Goal: Use online tool/utility: Utilize a website feature to perform a specific function

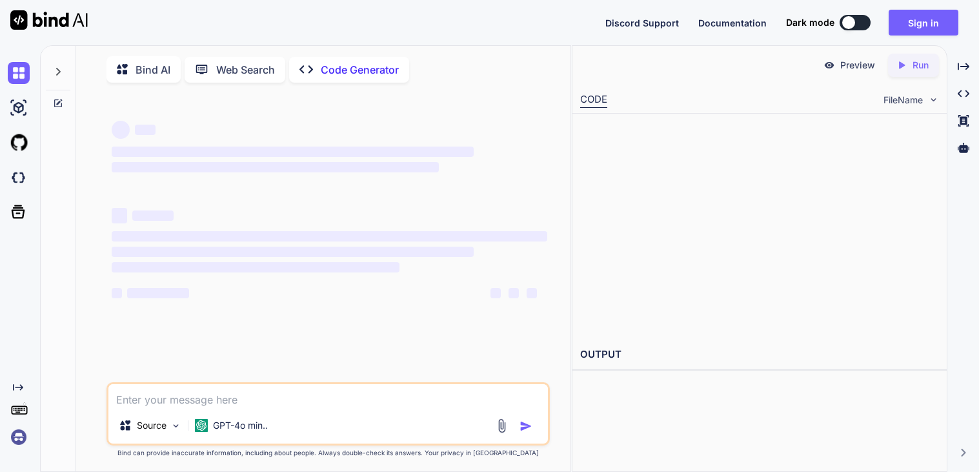
type textarea "x"
click at [934, 31] on button "Sign in" at bounding box center [924, 23] width 70 height 26
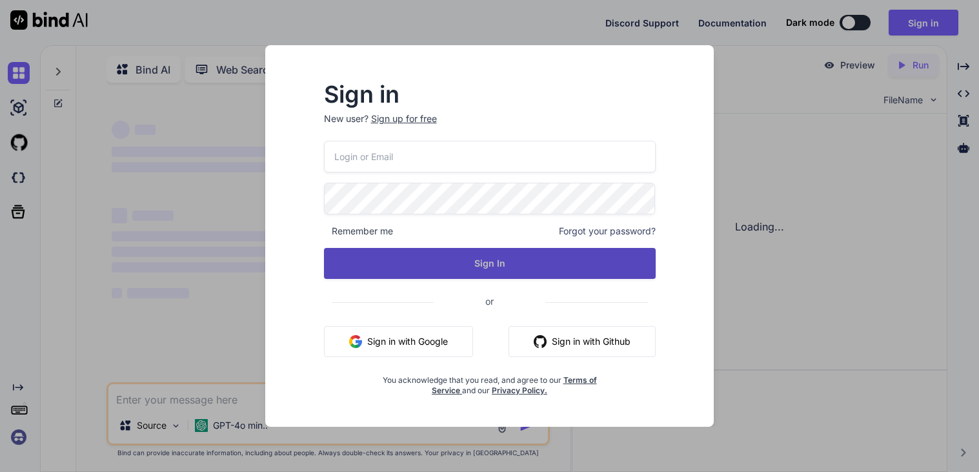
type input "[EMAIL_ADDRESS][DOMAIN_NAME]"
click at [492, 265] on button "Sign In" at bounding box center [490, 263] width 332 height 31
click at [497, 264] on button "Sign In" at bounding box center [490, 263] width 332 height 31
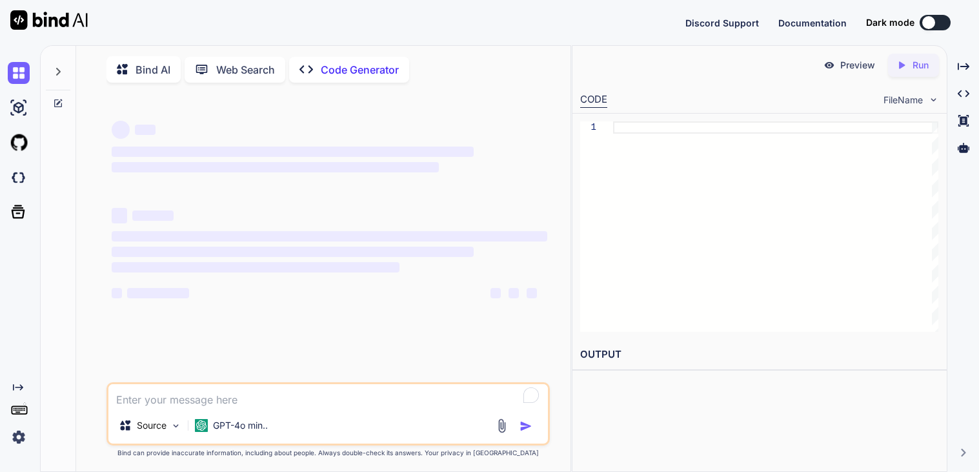
click at [154, 70] on p "Bind AI" at bounding box center [153, 69] width 35 height 15
type textarea "x"
type textarea "is"
type textarea "x"
type textarea "isn"
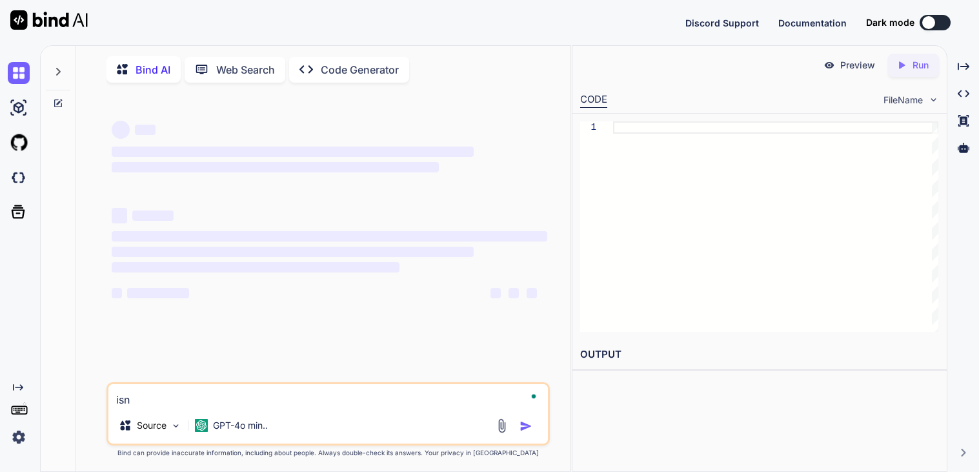
type textarea "x"
type textarea "isng"
type textarea "x"
type textarea "isng"
type textarea "x"
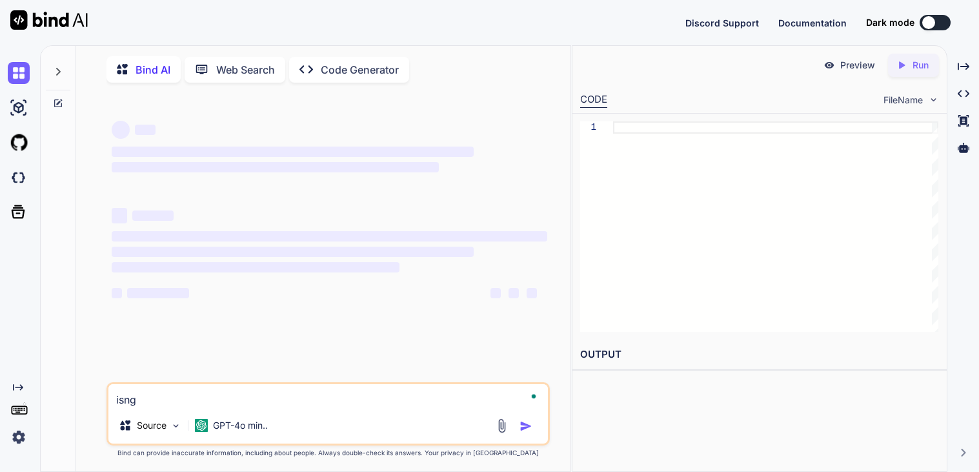
type textarea "isng t"
type textarea "x"
type textarea "isng th"
type textarea "x"
type textarea "isng thi"
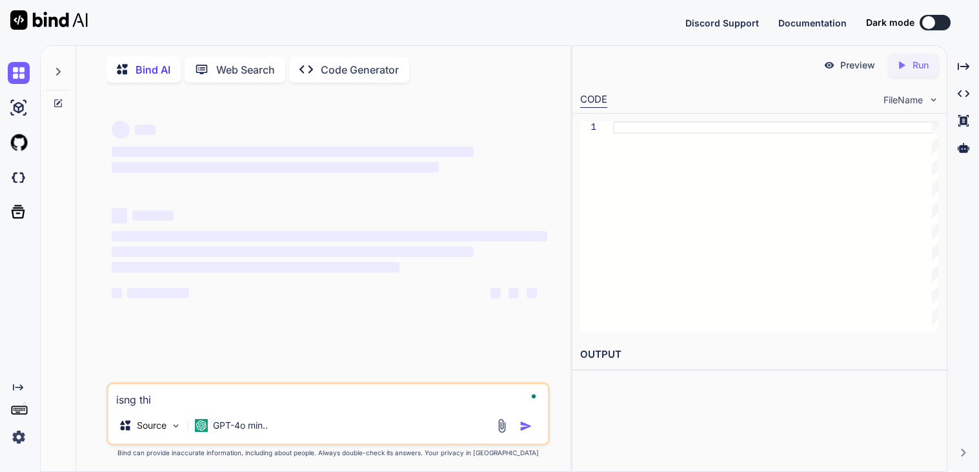
type textarea "x"
type textarea "isng this"
type textarea "x"
type textarea "isng this"
type textarea "x"
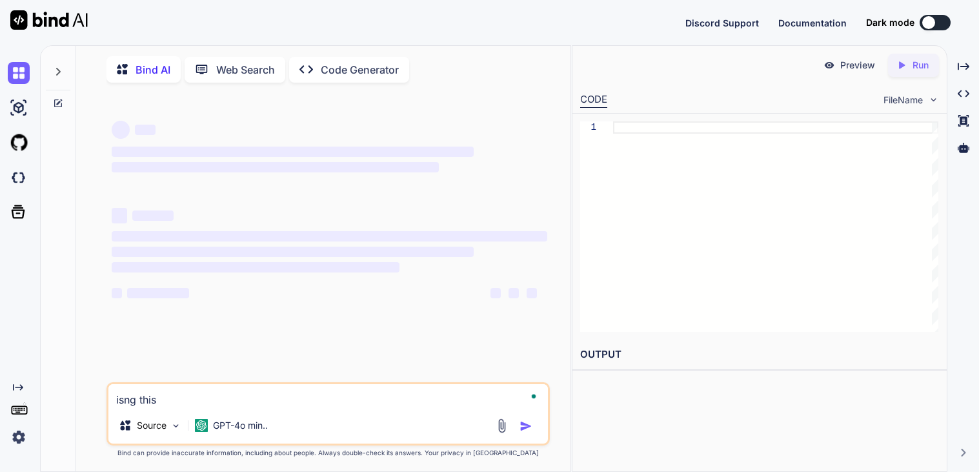
type textarea "isng this p"
type textarea "x"
type textarea "isng this pr"
type textarea "x"
type textarea "isng this pro"
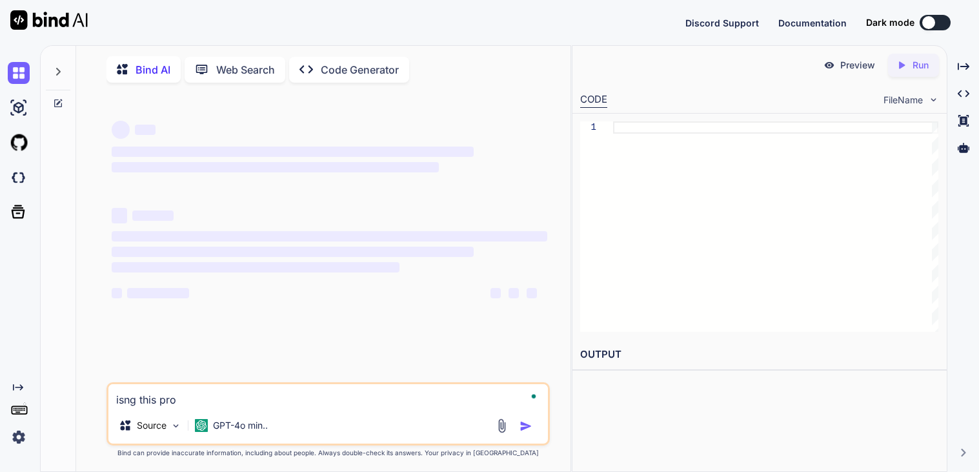
type textarea "x"
type textarea "isng this prom"
type textarea "x"
type textarea "isng this promt"
type textarea "x"
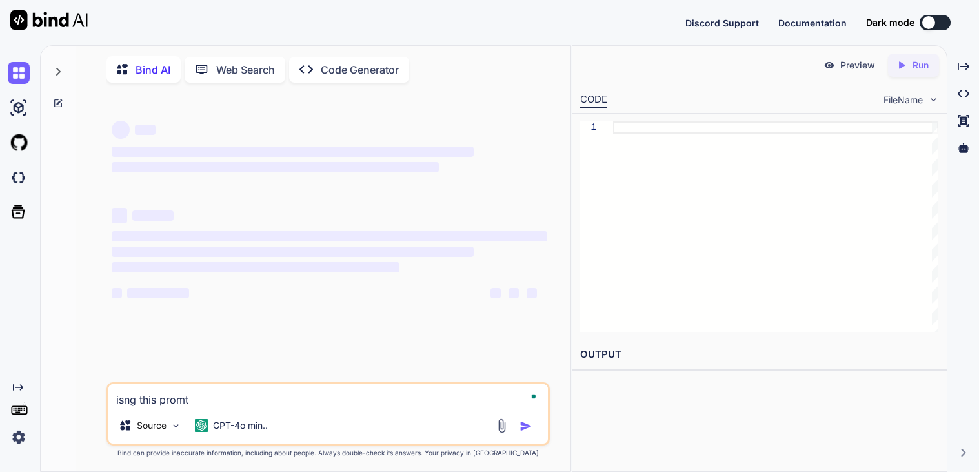
type textarea "isng this promt"
paste textarea "Adapted Reading Passage John Brown, a prominent leader in the fight to end slav…"
type textarea "x"
type textarea "isng this promt Adapted Reading Passage [PERSON_NAME], a prominent leader in th…"
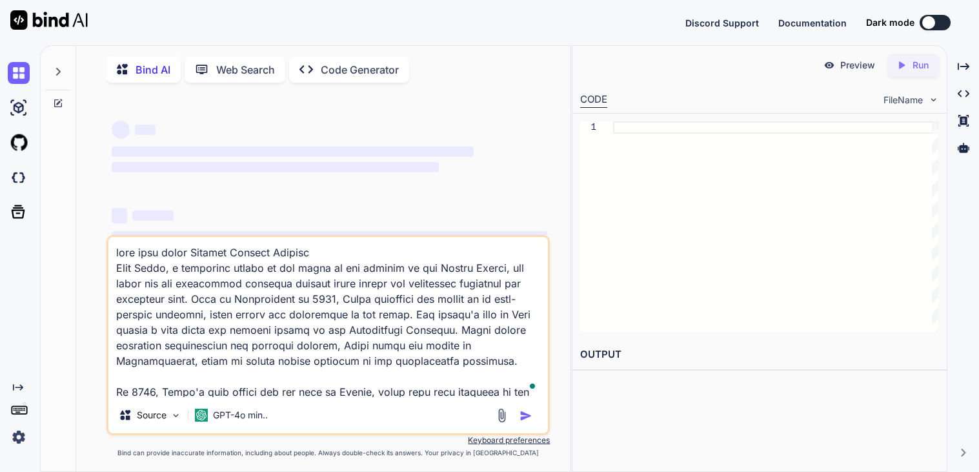
scroll to position [357, 0]
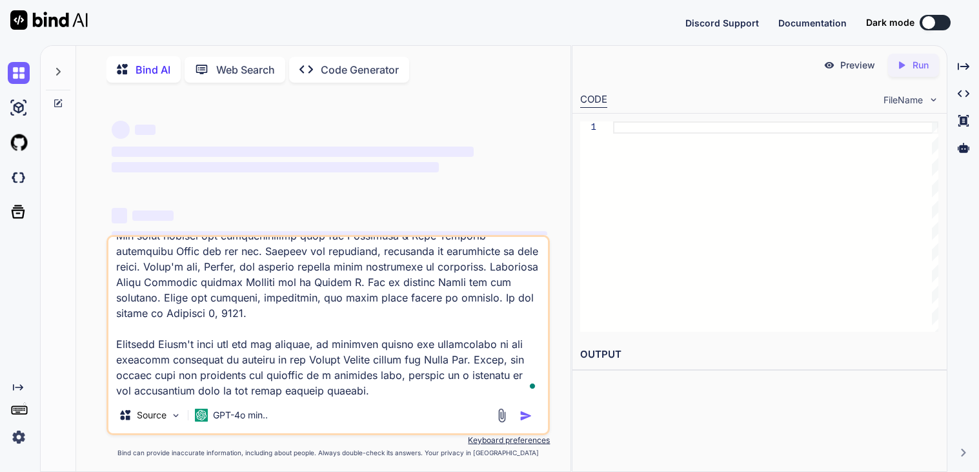
type textarea "x"
type textarea "isng this promt Adapted Reading Passage [PERSON_NAME], a prominent leader in th…"
type textarea "x"
type textarea "isng this promt Adapted Reading Passage [PERSON_NAME], a prominent leader in th…"
type textarea "x"
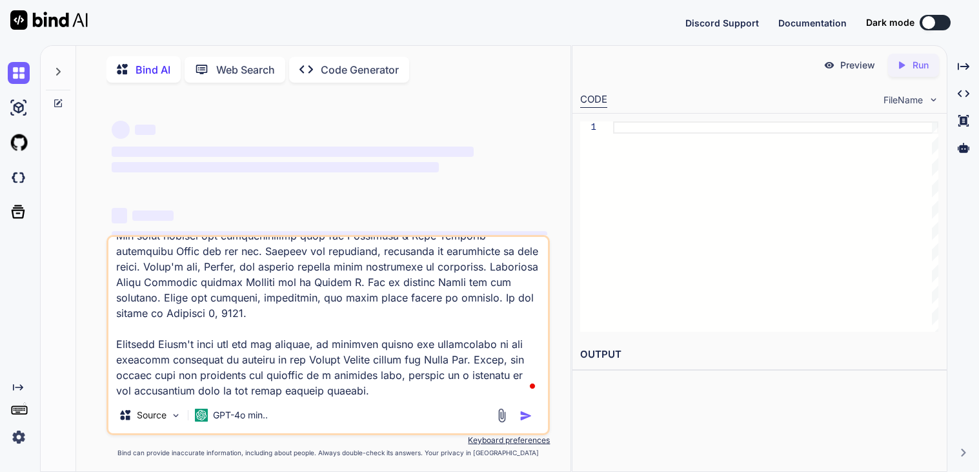
type textarea "isng this promt Adapted Reading Passage [PERSON_NAME], a prominent leader in th…"
type textarea "x"
type textarea "isng this promt Adapted Reading Passage [PERSON_NAME], a prominent leader in th…"
type textarea "x"
type textarea "isng this promt Adapted Reading Passage [PERSON_NAME], a prominent leader in th…"
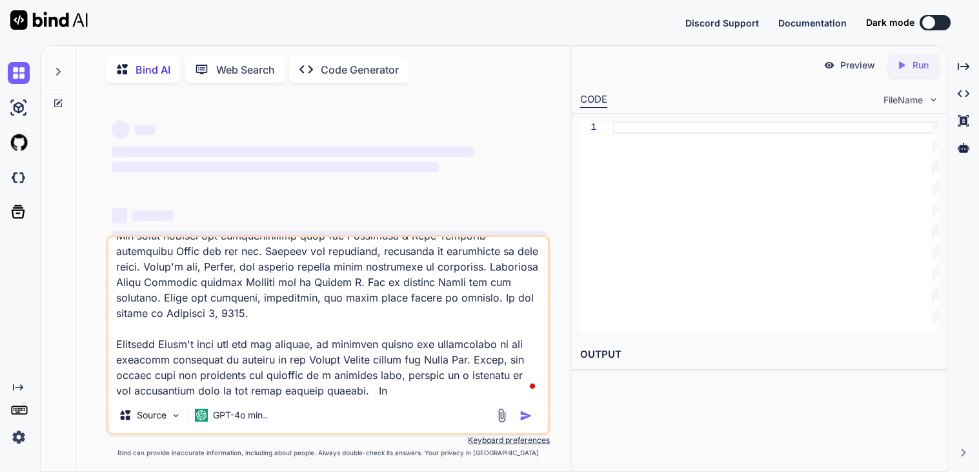
type textarea "x"
type textarea "isng this promt Adapted Reading Passage [PERSON_NAME], a prominent leader in th…"
type textarea "x"
type textarea "isng this promt Adapted Reading Passage [PERSON_NAME], a prominent leader in th…"
type textarea "x"
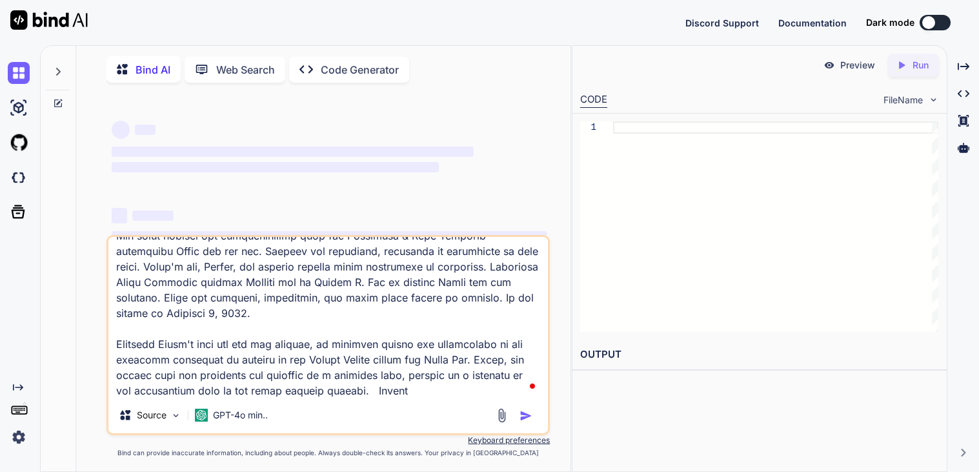
type textarea "isng this promt Adapted Reading Passage [PERSON_NAME], a prominent leader in th…"
type textarea "x"
type textarea "isng this promt Adapted Reading Passage [PERSON_NAME], a prominent leader in th…"
type textarea "x"
type textarea "isng this promt Adapted Reading Passage [PERSON_NAME], a prominent leader in th…"
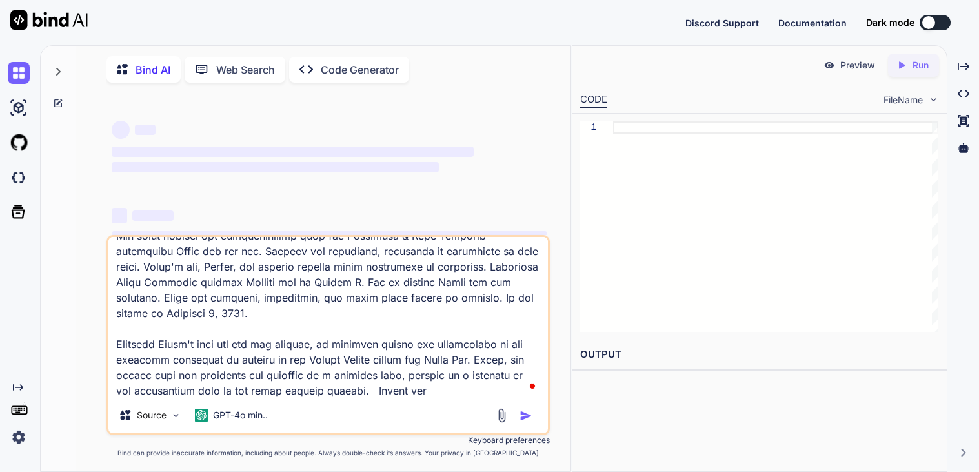
type textarea "x"
type textarea "isng this promt Adapted Reading Passage [PERSON_NAME], a prominent leader in th…"
type textarea "x"
type textarea "isng this promt Adapted Reading Passage [PERSON_NAME], a prominent leader in th…"
type textarea "x"
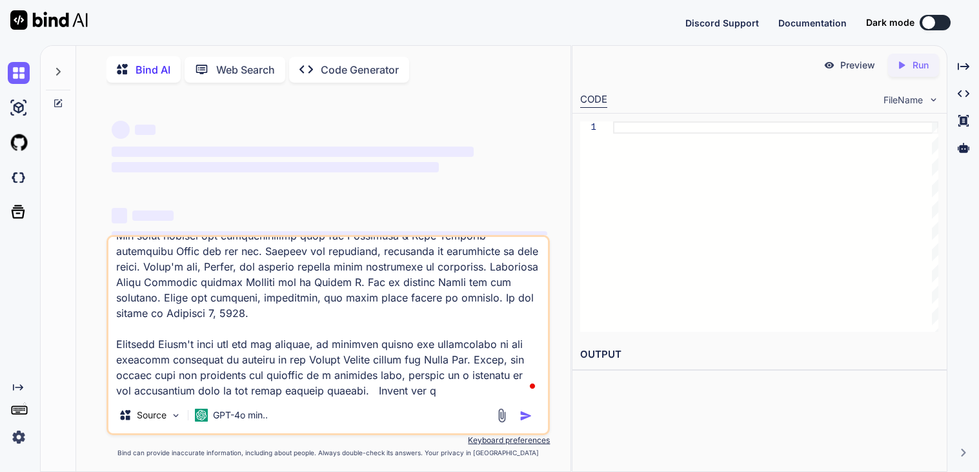
type textarea "isng this promt Adapted Reading Passage [PERSON_NAME], a prominent leader in th…"
type textarea "x"
type textarea "isng this promt Adapted Reading Passage [PERSON_NAME], a prominent leader in th…"
type textarea "x"
type textarea "isng this promt Adapted Reading Passage [PERSON_NAME], a prominent leader in th…"
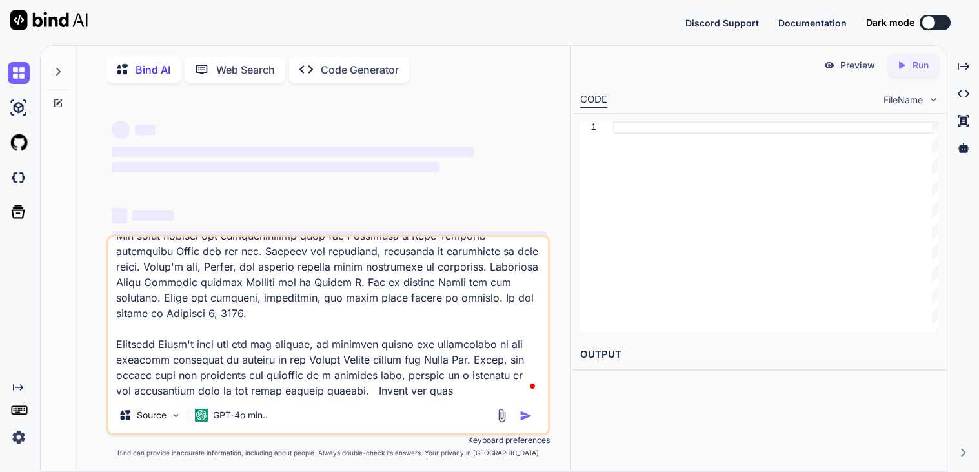
type textarea "x"
type textarea "isng this promt Adapted Reading Passage [PERSON_NAME], a prominent leader in th…"
type textarea "x"
type textarea "isng this promt Adapted Reading Passage [PERSON_NAME], a prominent leader in th…"
type textarea "x"
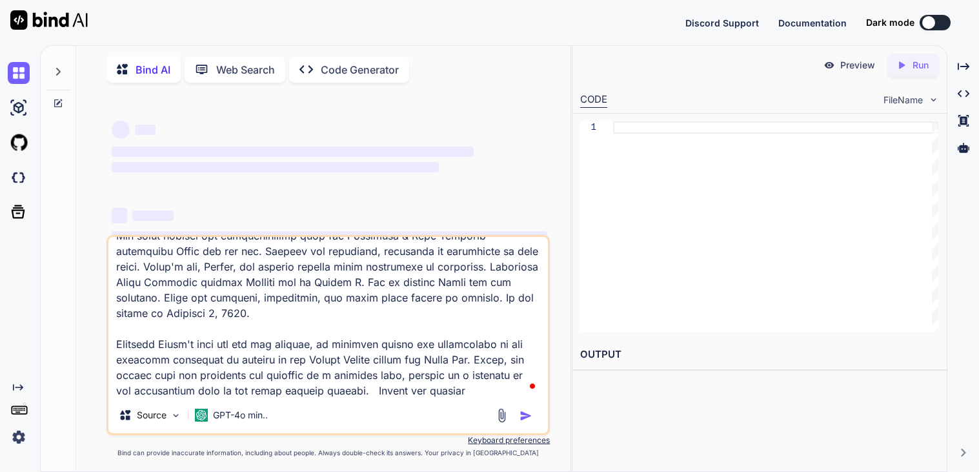
type textarea "isng this promt Adapted Reading Passage [PERSON_NAME], a prominent leader in th…"
type textarea "x"
type textarea "isng this promt Adapted Reading Passage [PERSON_NAME], a prominent leader in th…"
type textarea "x"
type textarea "isng this promt Adapted Reading Passage [PERSON_NAME], a prominent leader in th…"
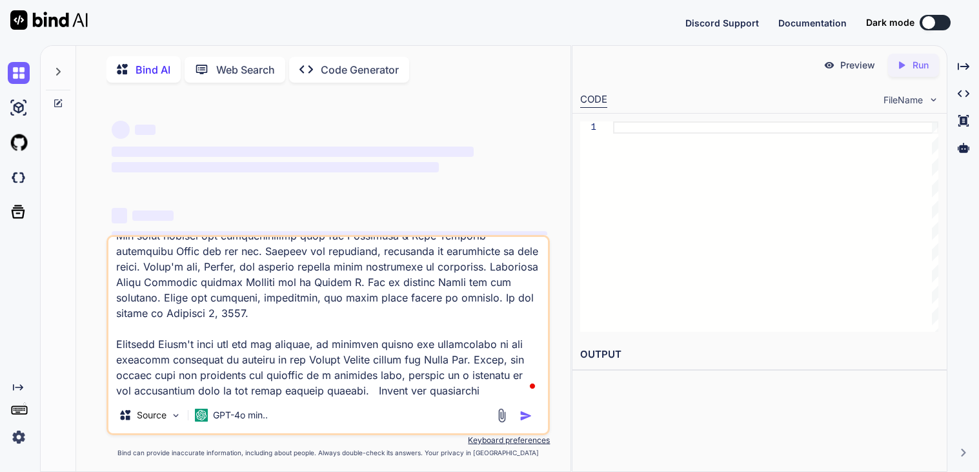
type textarea "x"
type textarea "isng this promt Adapted Reading Passage [PERSON_NAME], a prominent leader in th…"
type textarea "x"
type textarea "isng this promt Adapted Reading Passage [PERSON_NAME], a prominent leader in th…"
type textarea "x"
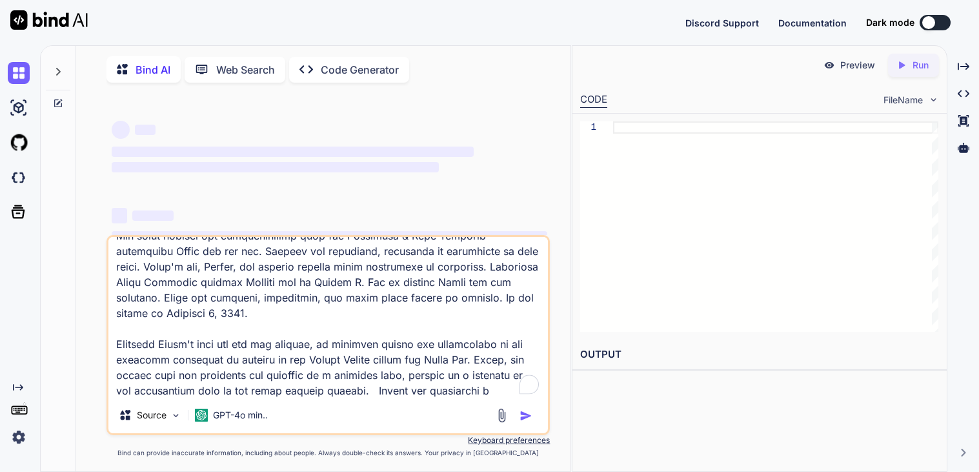
type textarea "isng this promt Adapted Reading Passage [PERSON_NAME], a prominent leader in th…"
type textarea "x"
type textarea "isng this promt Adapted Reading Passage [PERSON_NAME], a prominent leader in th…"
type textarea "x"
type textarea "isng this promt Adapted Reading Passage [PERSON_NAME], a prominent leader in th…"
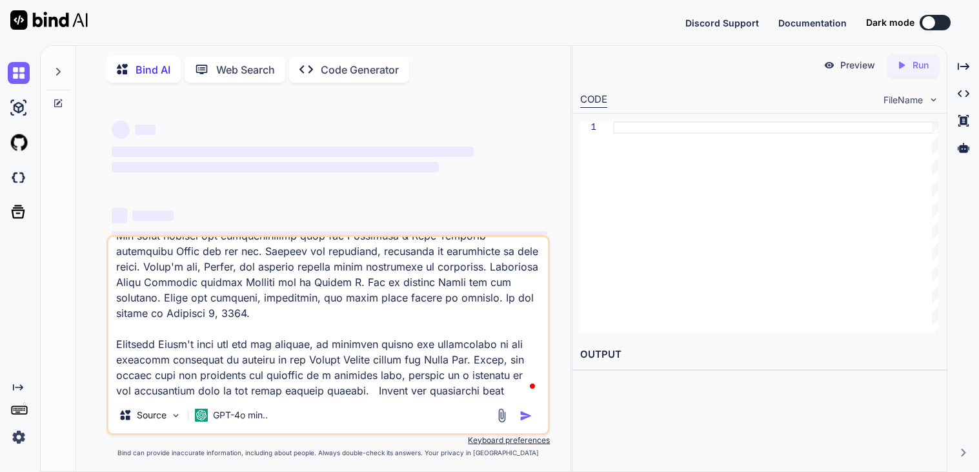
type textarea "x"
type textarea "isng this promt Adapted Reading Passage [PERSON_NAME], a prominent leader in th…"
type textarea "x"
type textarea "isng this promt Adapted Reading Passage [PERSON_NAME], a prominent leader in th…"
type textarea "x"
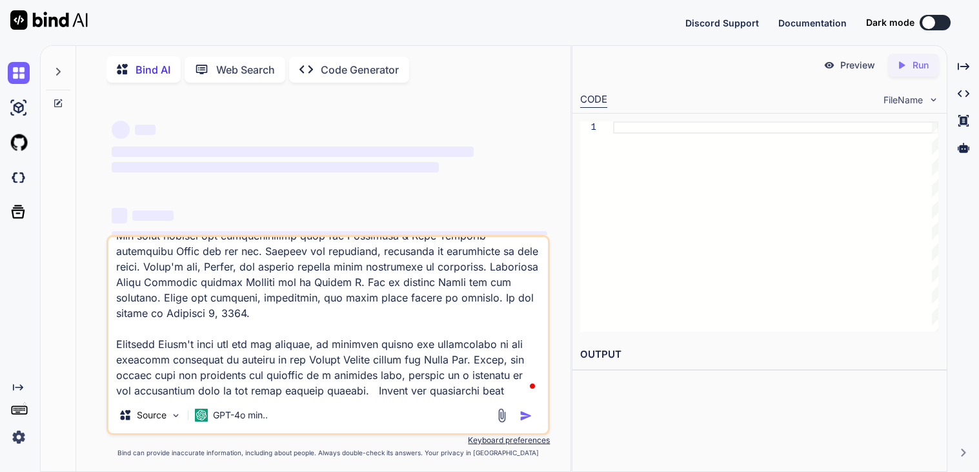
type textarea "isng this promt Adapted Reading Passage [PERSON_NAME], a prominent leader in th…"
type textarea "x"
type textarea "isng this promt Adapted Reading Passage [PERSON_NAME], a prominent leader in th…"
type textarea "x"
type textarea "isng this promt Adapted Reading Passage [PERSON_NAME], a prominent leader in th…"
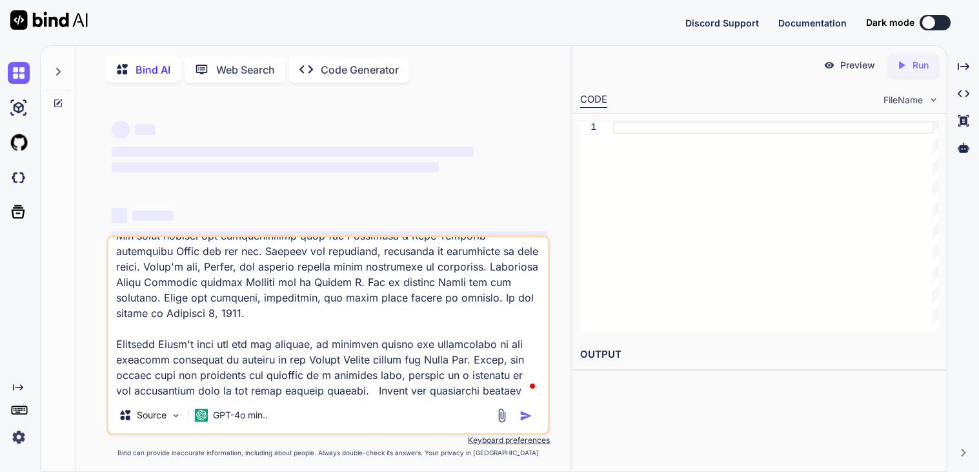
type textarea "x"
type textarea "isng this promt Adapted Reading Passage [PERSON_NAME], a prominent leader in th…"
type textarea "x"
type textarea "isng this promt Adapted Reading Passage [PERSON_NAME], a prominent leader in th…"
type textarea "x"
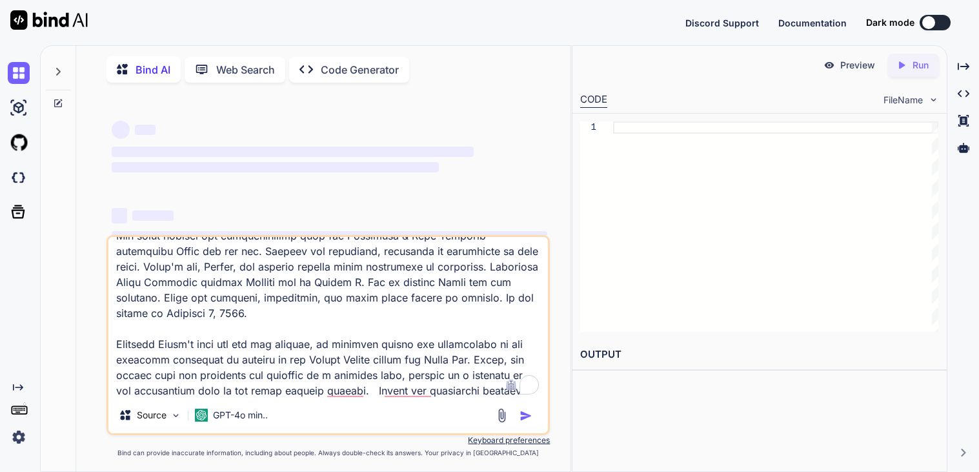
type textarea "isng this promt Adapted Reading Passage [PERSON_NAME], a prominent leader in th…"
type textarea "x"
type textarea "isng this promt Adapted Reading Passage [PERSON_NAME], a prominent leader in th…"
paste textarea "What is the main idea of this passage? 1 point John Brown's aggressive approach…"
type textarea "x"
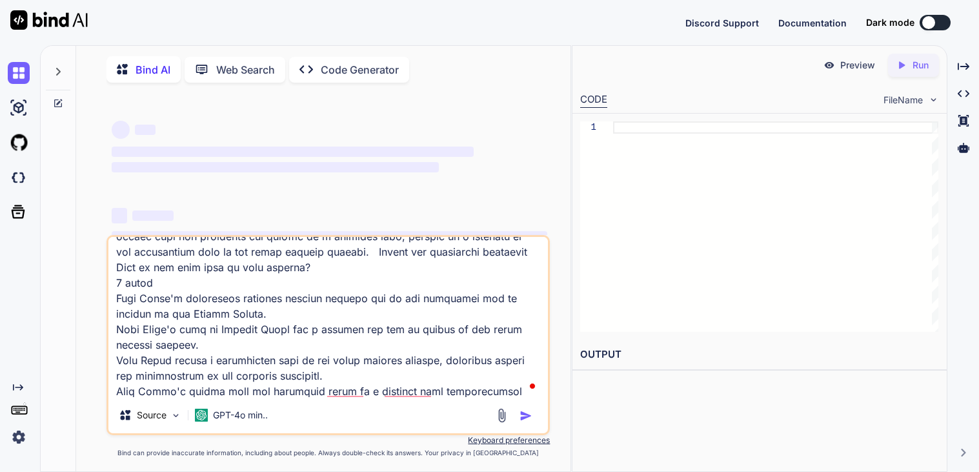
scroll to position [496, 0]
type textarea "isng this promt Adapted Reading Passage [PERSON_NAME], a prominent leader in th…"
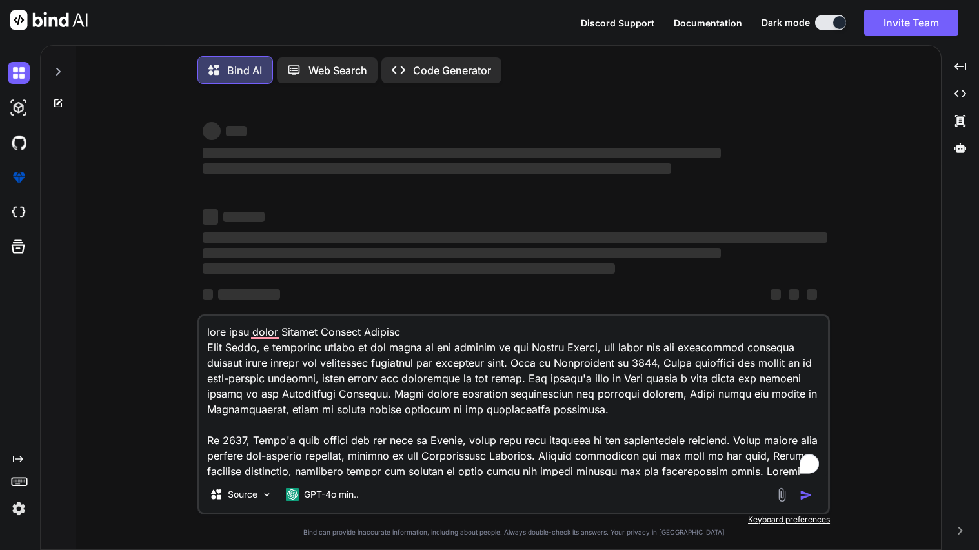
click at [63, 73] on icon at bounding box center [58, 71] width 10 height 10
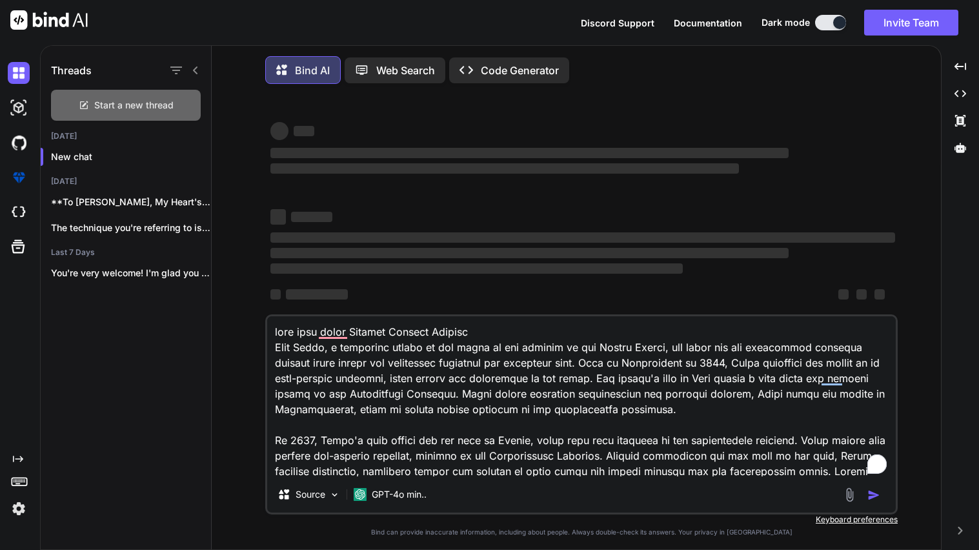
click at [144, 111] on span "Start a new thread" at bounding box center [133, 105] width 79 height 13
type textarea "x"
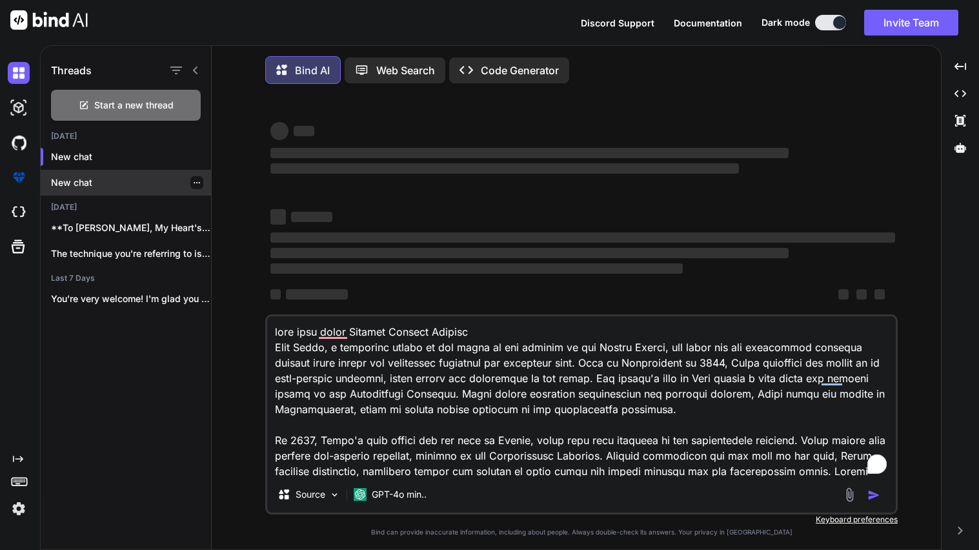
click at [190, 182] on div at bounding box center [196, 182] width 13 height 13
click at [194, 186] on div at bounding box center [196, 182] width 13 height 13
click at [652, 370] on textarea "To enrich screen reader interactions, please activate Accessibility in Grammarl…" at bounding box center [581, 396] width 628 height 160
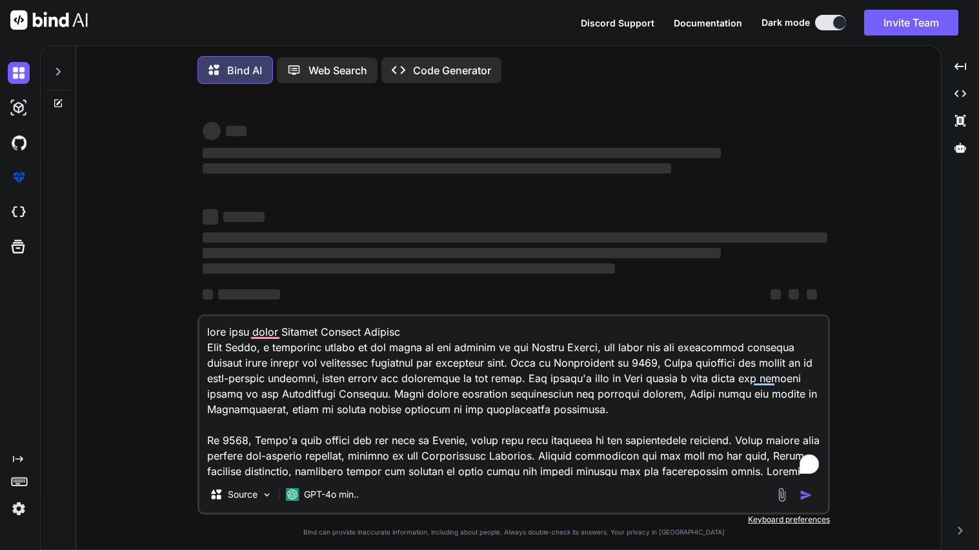
type textarea "x"
click at [392, 430] on textarea "To enrich screen reader interactions, please activate Accessibility in Grammarl…" at bounding box center [513, 396] width 628 height 160
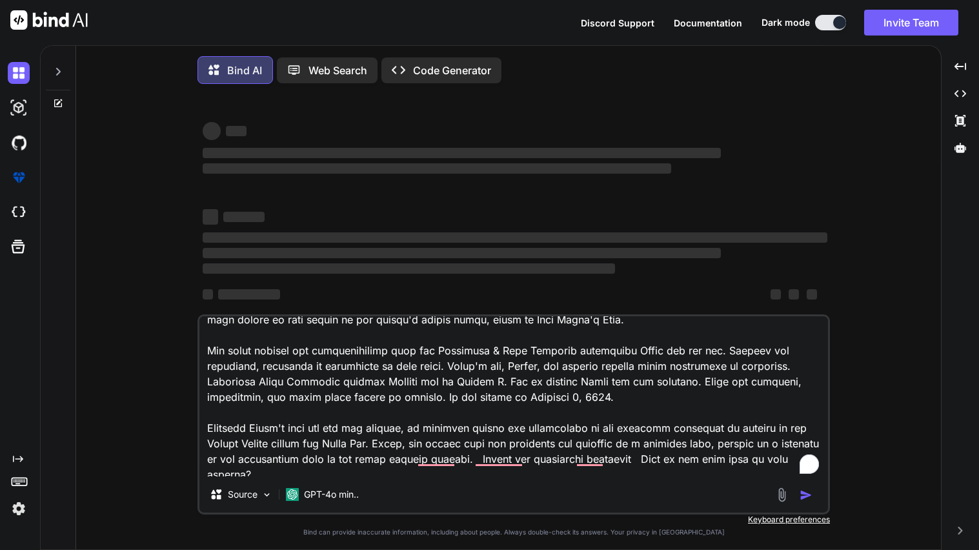
scroll to position [312, 0]
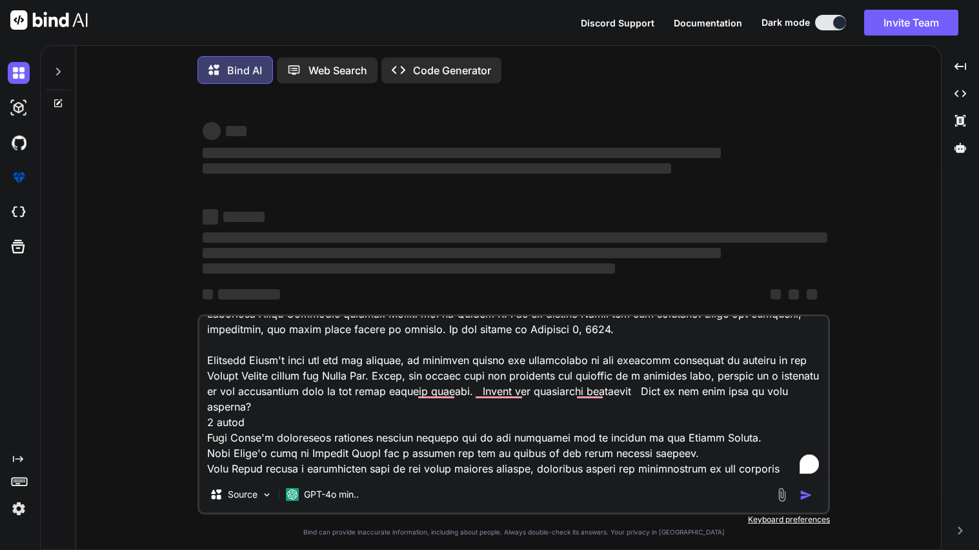
click at [57, 74] on icon at bounding box center [58, 72] width 5 height 8
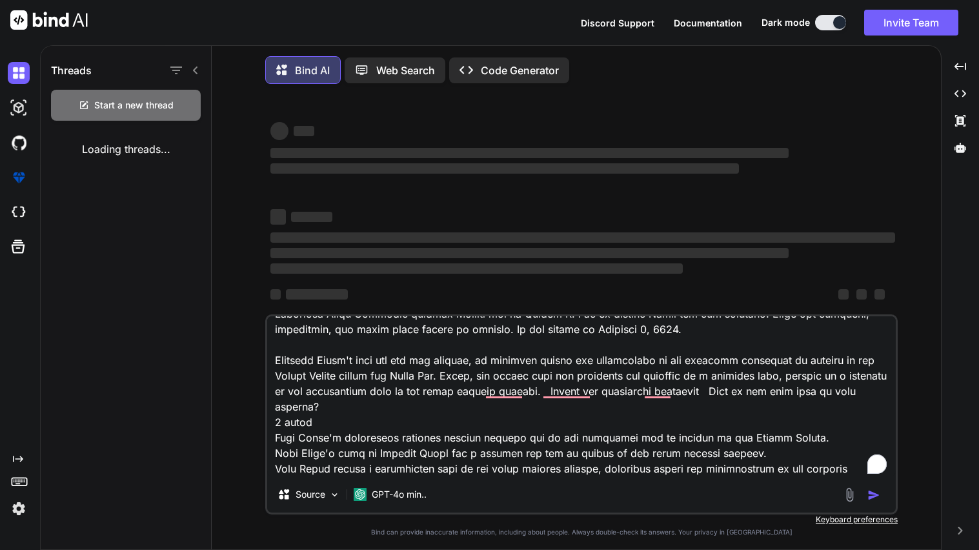
drag, startPoint x: 308, startPoint y: 410, endPoint x: 277, endPoint y: 410, distance: 31.6
click at [277, 410] on textarea "To enrich screen reader interactions, please activate Accessibility in Grammarl…" at bounding box center [581, 396] width 628 height 160
click at [328, 428] on textarea "To enrich screen reader interactions, please activate Accessibility in Grammarl…" at bounding box center [581, 396] width 628 height 160
type textarea "isng this promt Adapted Reading Passage [PERSON_NAME], a prominent leader in th…"
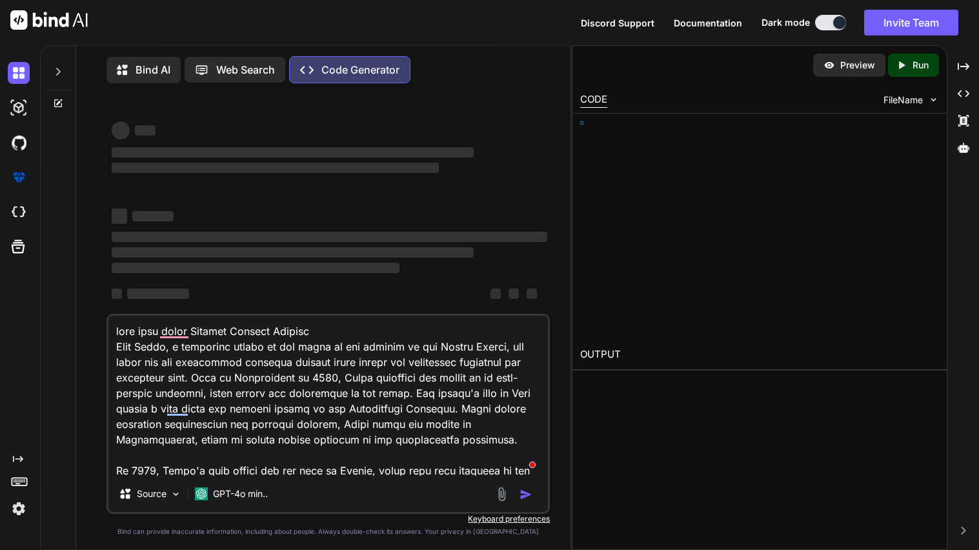
type textarea "x"
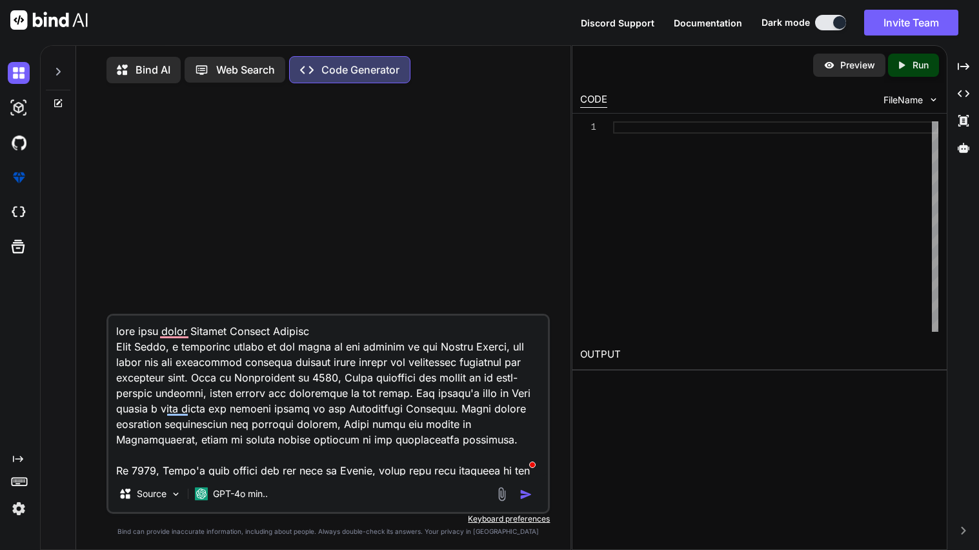
click at [374, 401] on textarea "To enrich screen reader interactions, please activate Accessibility in Grammarl…" at bounding box center [327, 396] width 439 height 160
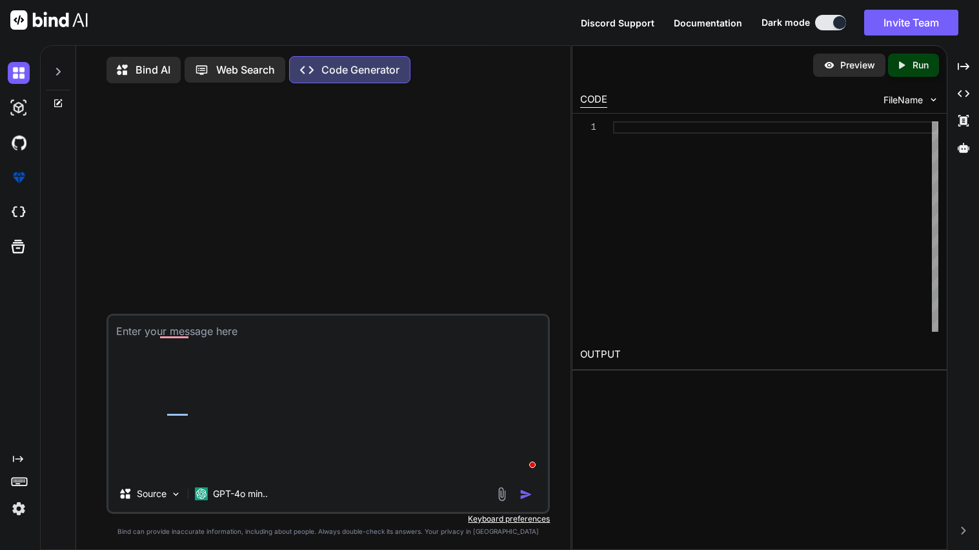
type textarea "x"
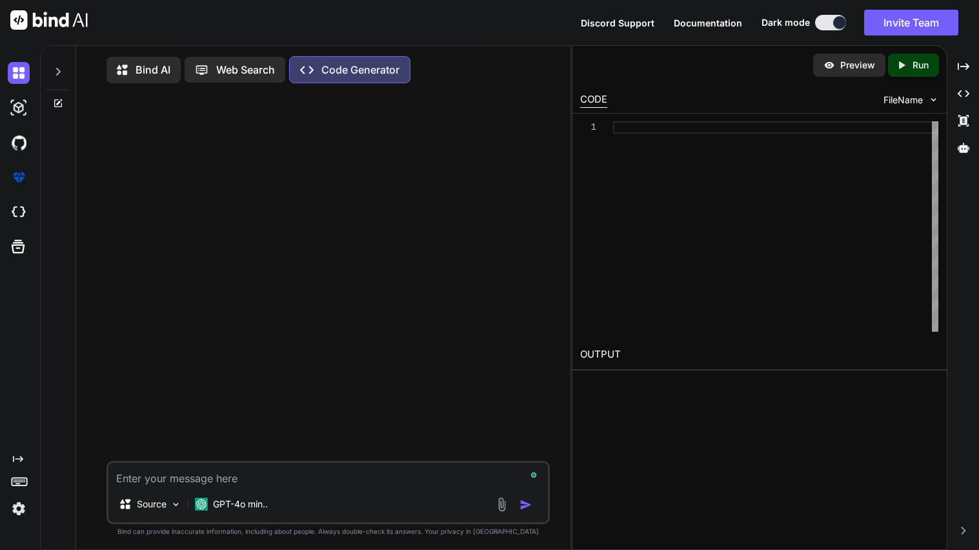
type textarea "M"
type textarea "x"
type textarea "Ma"
type textarea "x"
type textarea "Mak"
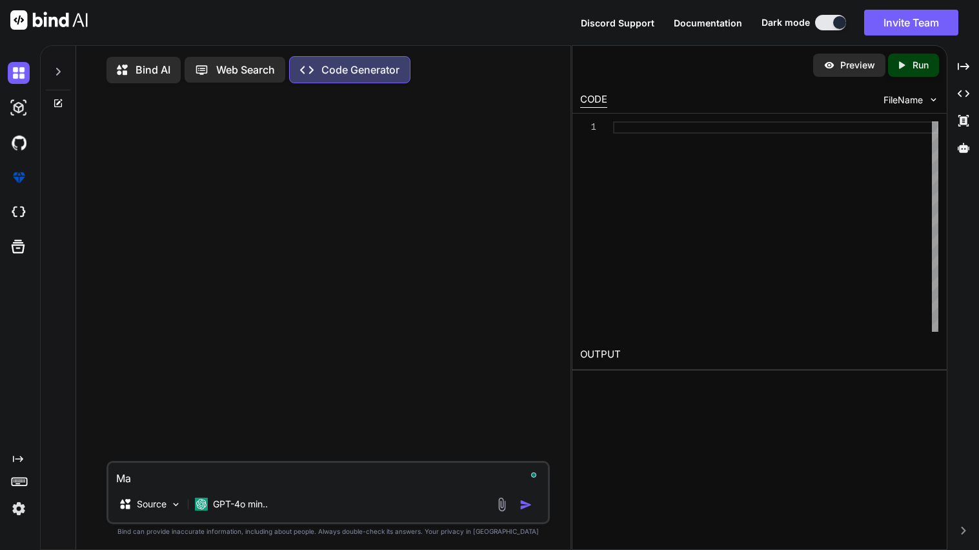
type textarea "x"
type textarea "Make"
type textarea "x"
type textarea "Make"
type textarea "x"
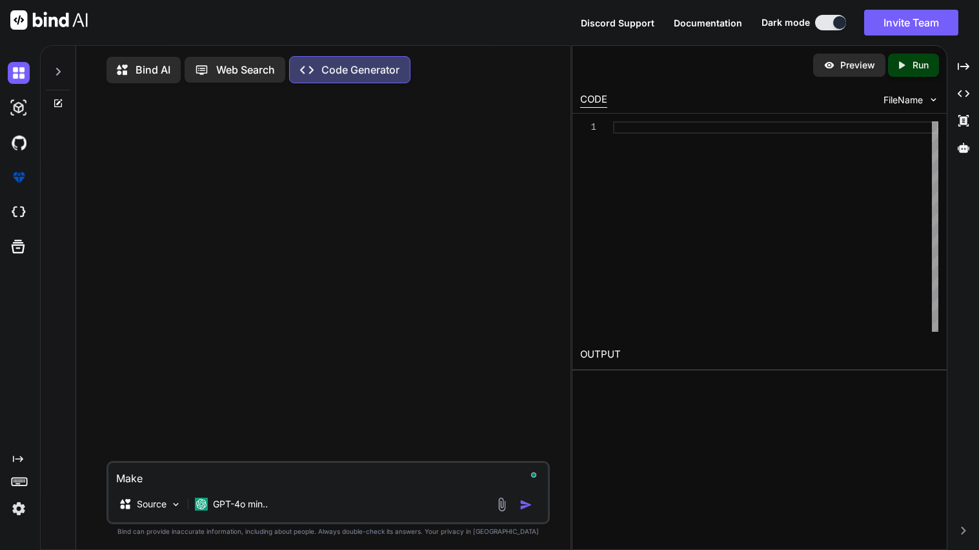
type textarea "Make a"
type textarea "x"
type textarea "Make a"
type textarea "x"
type textarea "Make a h"
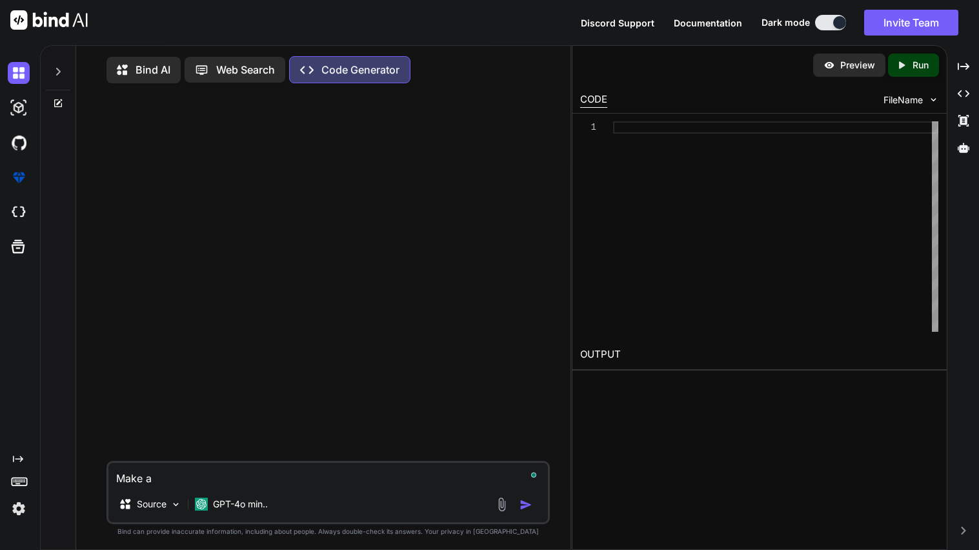
type textarea "x"
type textarea "Make a ht"
type textarea "x"
type textarea "Make a htm"
type textarea "x"
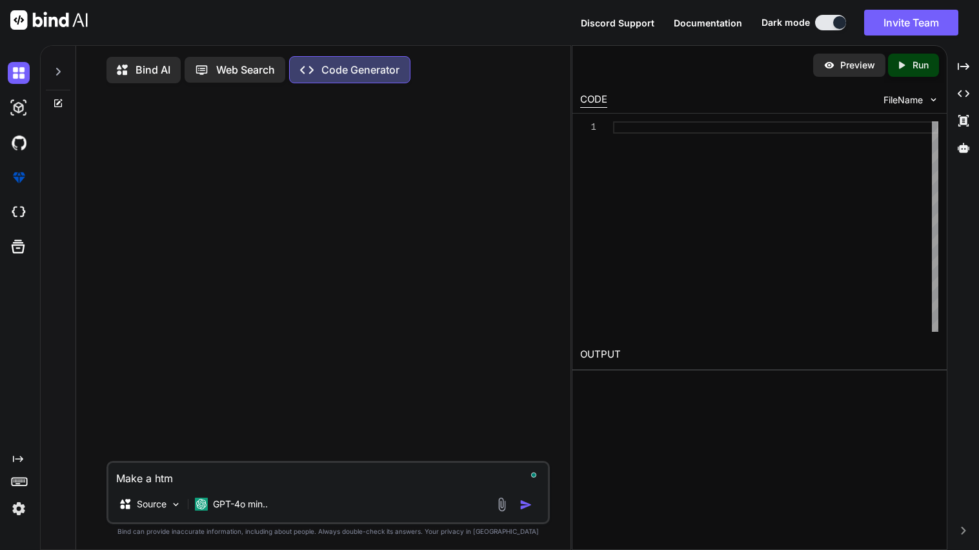
type textarea "Make a html"
type textarea "x"
type textarea "Make a html"
type textarea "x"
type textarea "Make a html w"
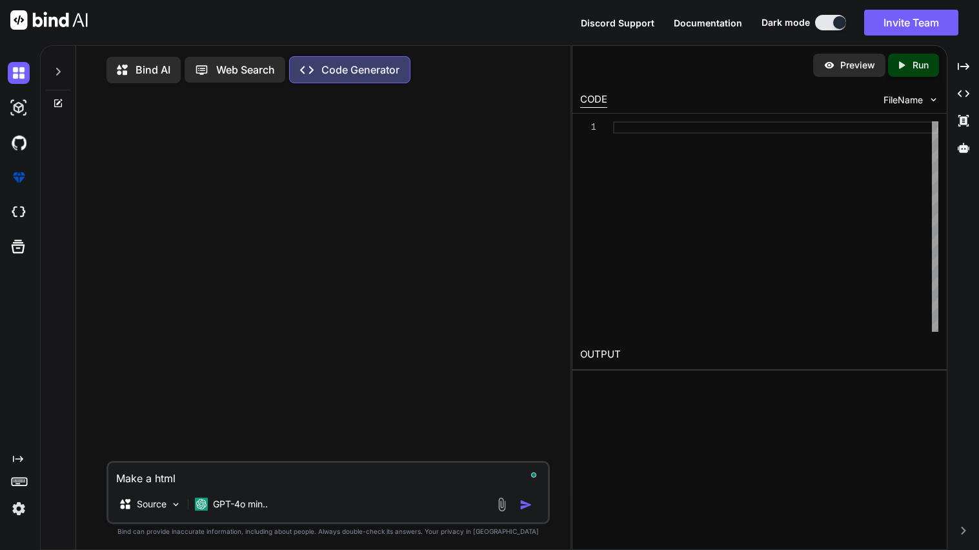
type textarea "x"
type textarea "Make a html we"
type textarea "x"
type textarea "Make a html web"
type textarea "x"
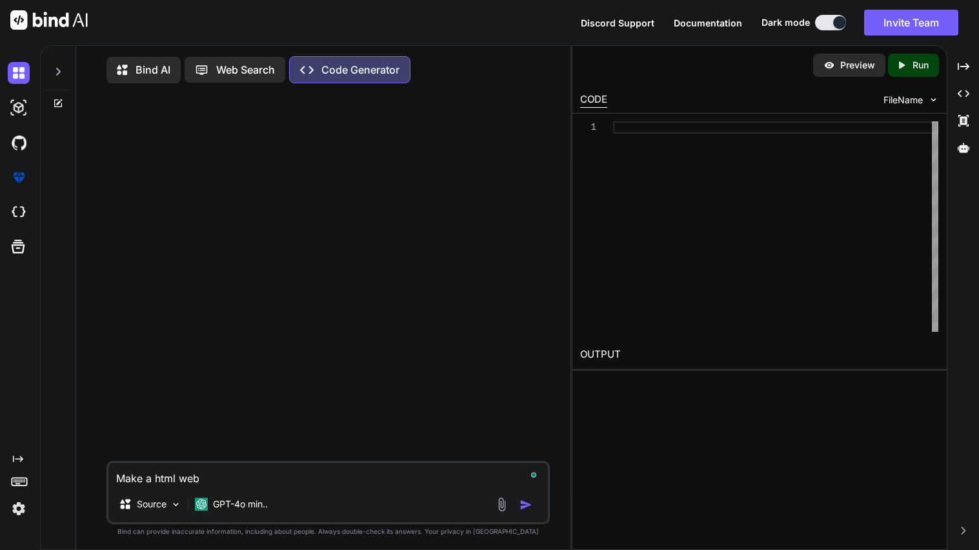
type textarea "Make a html webs"
type textarea "x"
type textarea "Make a html websi"
type textarea "x"
type textarea "Make a html websit"
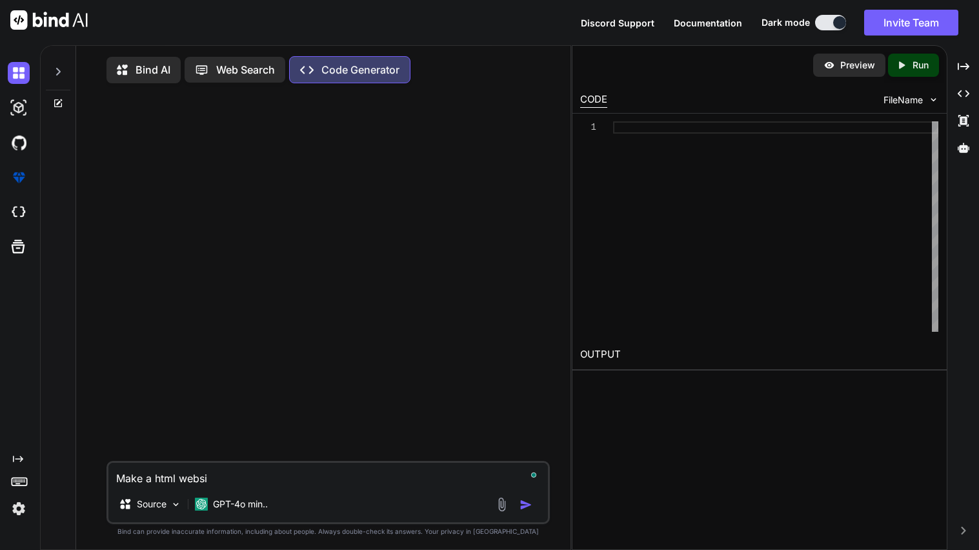
type textarea "x"
type textarea "Make a html website"
type textarea "x"
type textarea "Make a html website"
type textarea "x"
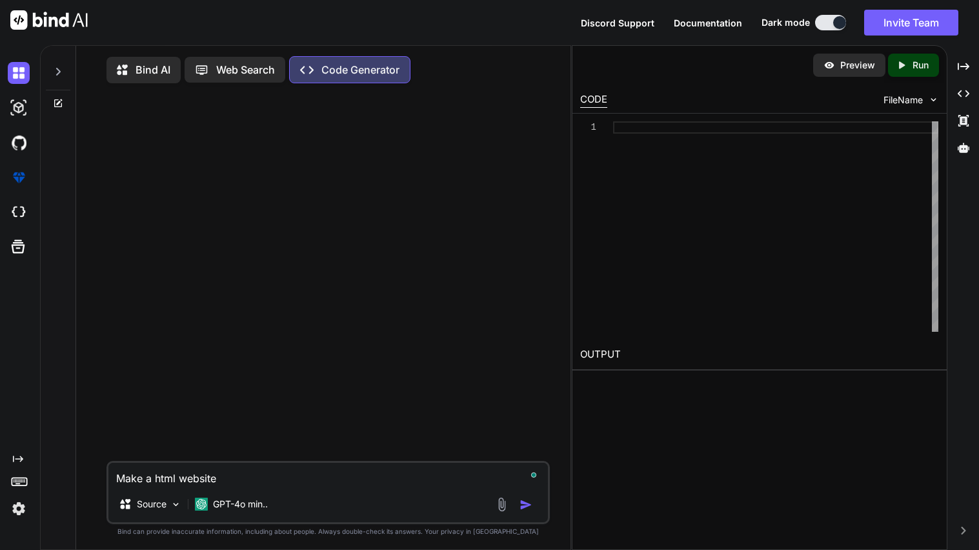
type textarea "Make a html website t"
type textarea "x"
type textarea "Make a html website th"
type textarea "x"
type textarea "Make a html website tha"
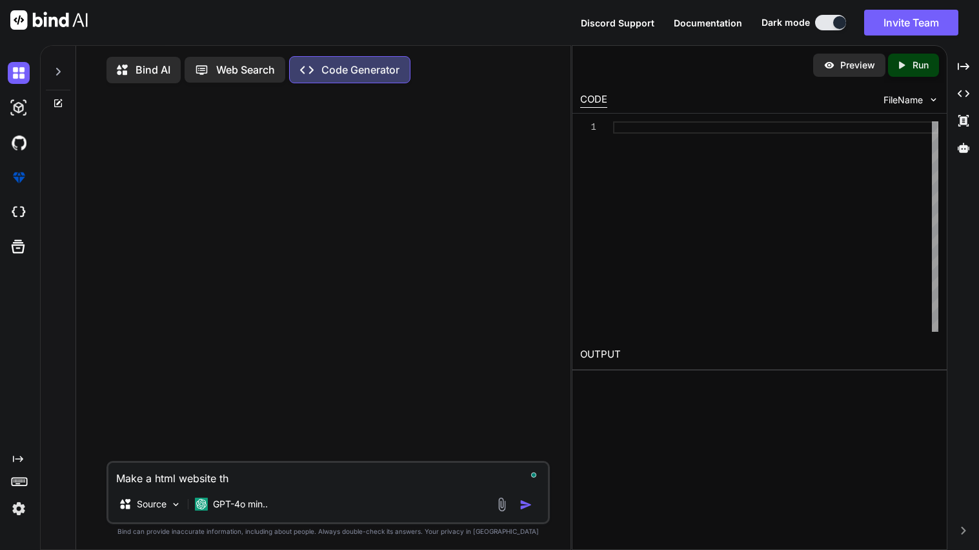
type textarea "x"
type textarea "Make a html website that"
type textarea "x"
type textarea "Make a html website that"
type textarea "x"
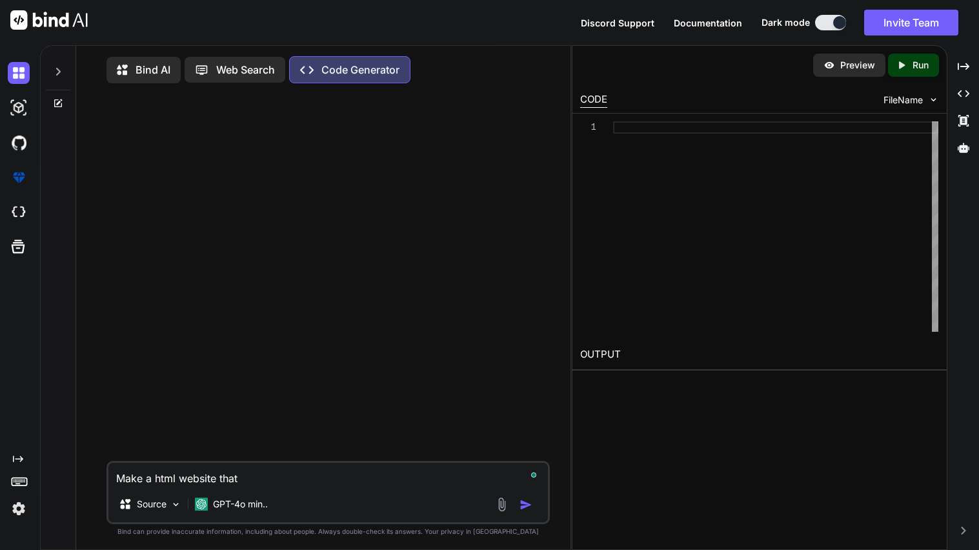
type textarea "Make a html website that c"
type textarea "x"
type textarea "Make a html website that ca"
type textarea "x"
type textarea "Make a html website that can"
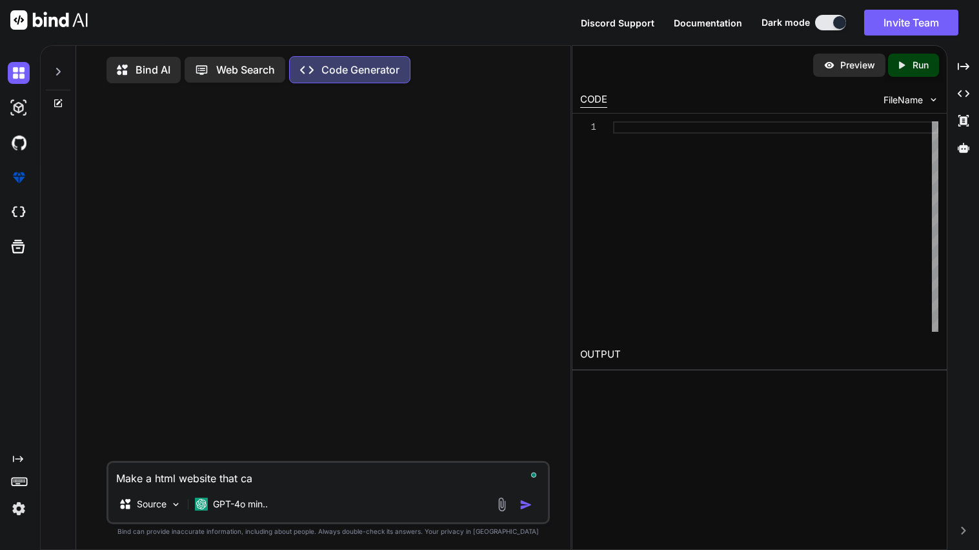
type textarea "x"
type textarea "Make a html website that can"
type textarea "x"
type textarea "Make a html website that can r"
type textarea "x"
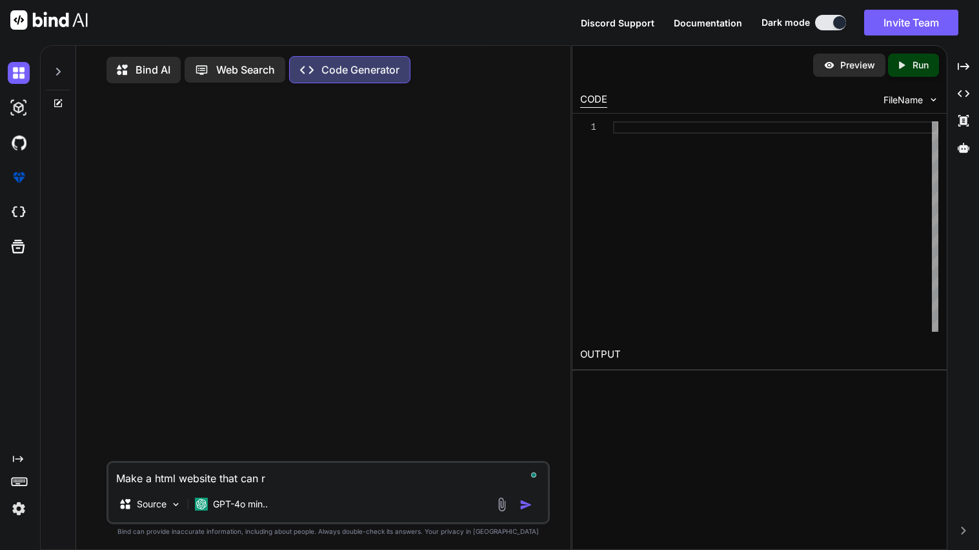
type textarea "Make a html website that can ru"
type textarea "x"
type textarea "Make a html website that can run"
type textarea "x"
type textarea "Make a html website that can run"
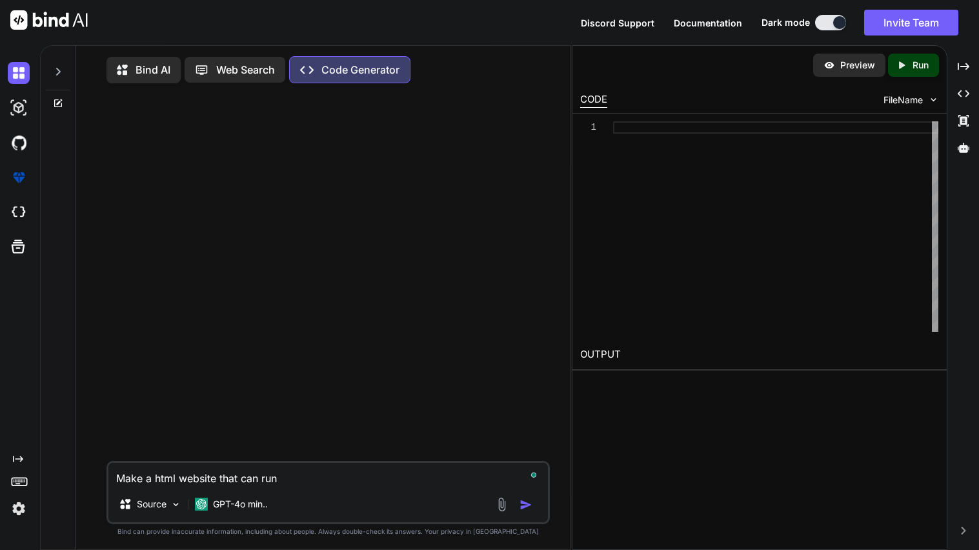
type textarea "x"
type textarea "Make a html website that can run p"
type textarea "x"
type textarea "Make a html website that can run py"
type textarea "x"
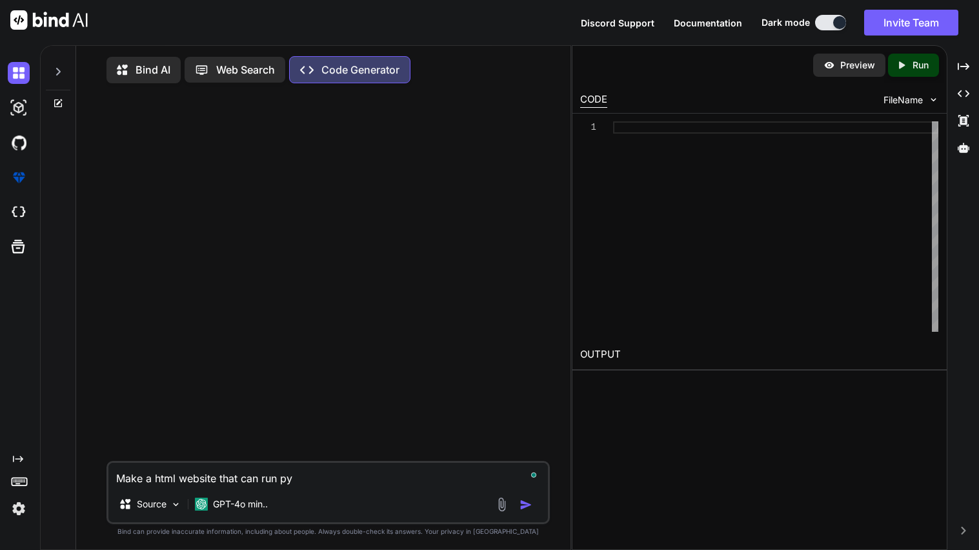
type textarea "Make a html website that can run pyt"
type textarea "x"
type textarea "Make a html website that can run pyth"
type textarea "x"
type textarea "Make a html website that can run pytho"
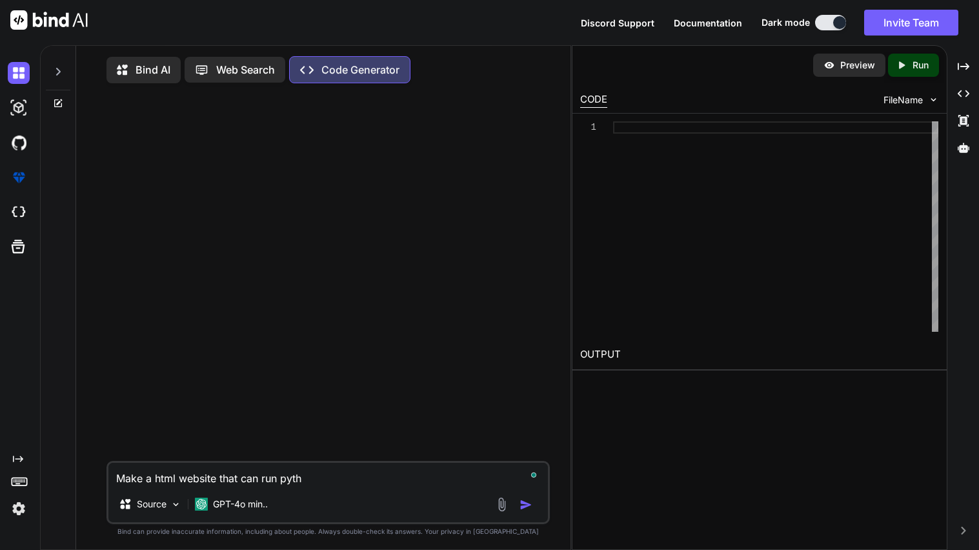
type textarea "x"
type textarea "Make a html website that can run python"
type textarea "x"
type textarea "Make a html website that can run python"
type textarea "x"
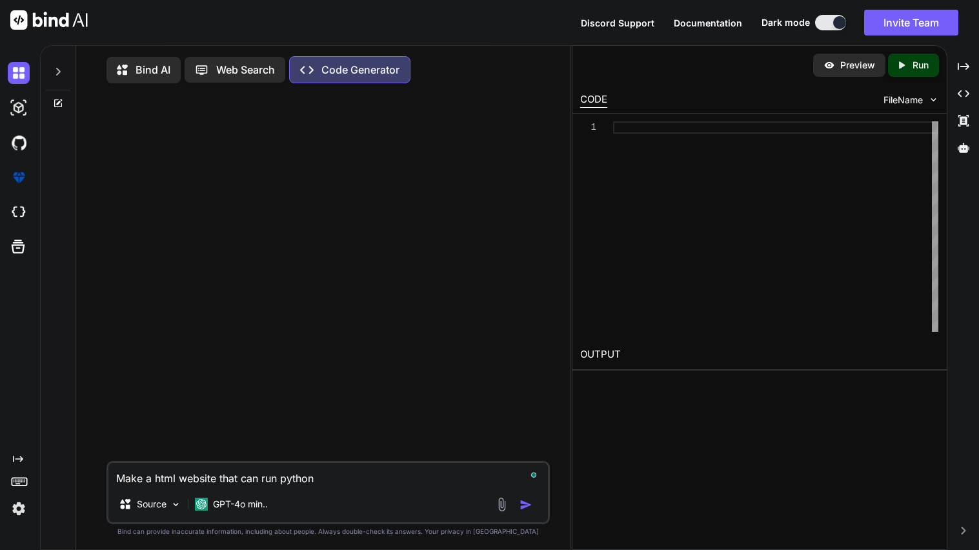
type textarea "Make a html website that can run python c"
type textarea "x"
type textarea "Make a html website that can run python co"
type textarea "x"
type textarea "Make a html website that can run python cod"
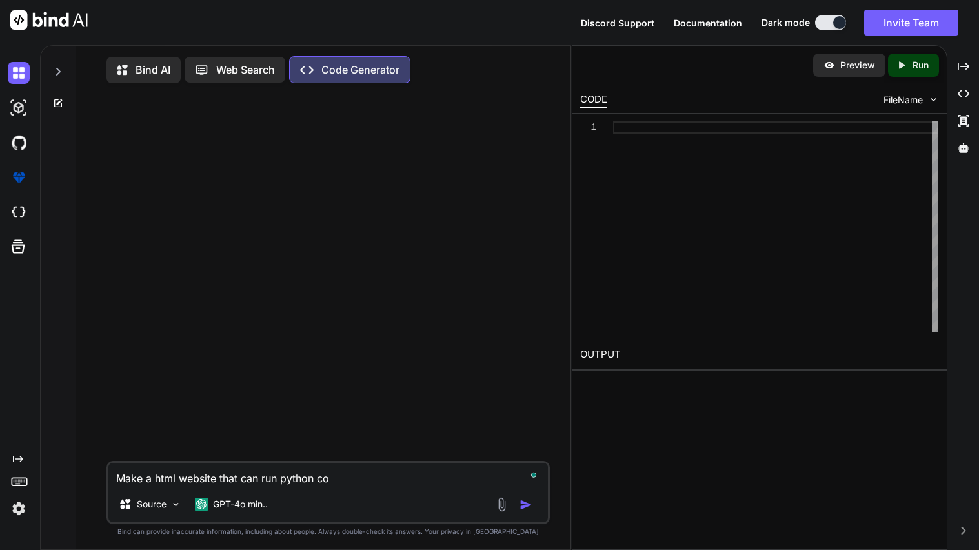
type textarea "x"
type textarea "Make a html website that can run python code"
type textarea "x"
type textarea "Make a html website that can run python code"
type textarea "x"
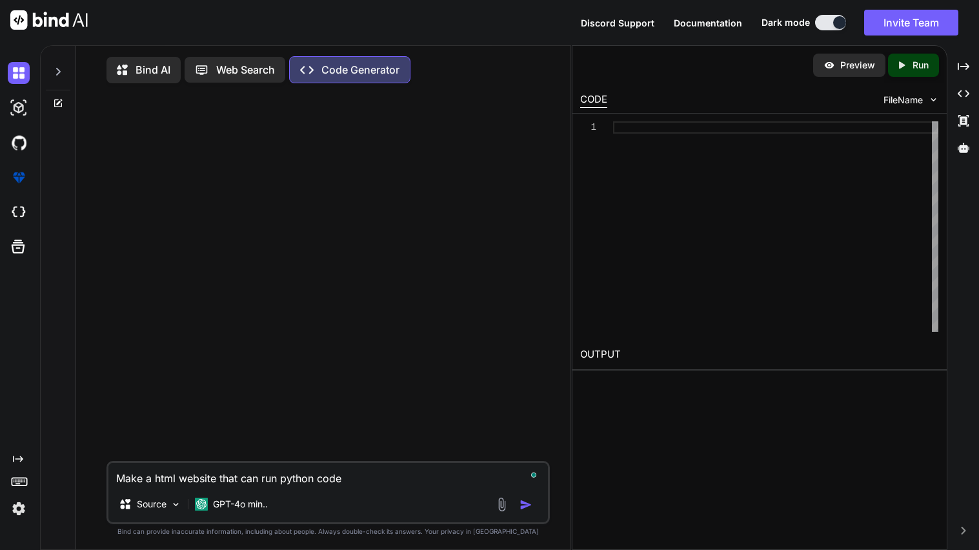
type textarea "Make a html website that can run python code i"
type textarea "x"
type textarea "Make a html website that can run python code in"
type textarea "x"
type textarea "Make a html website that can run python code in"
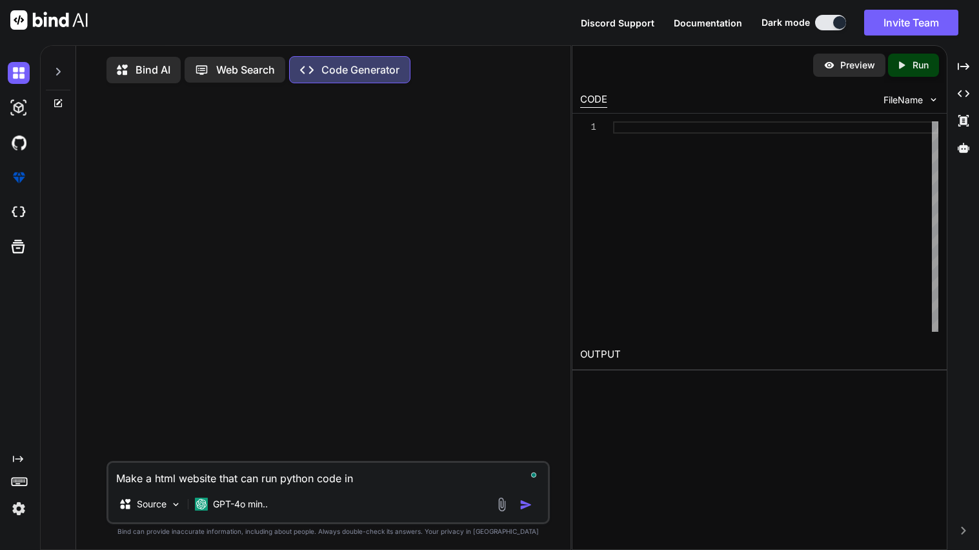
type textarea "x"
type textarea "Make a html website that can run python code in a"
type textarea "x"
type textarea "Make a html website that can run python code in a"
type textarea "x"
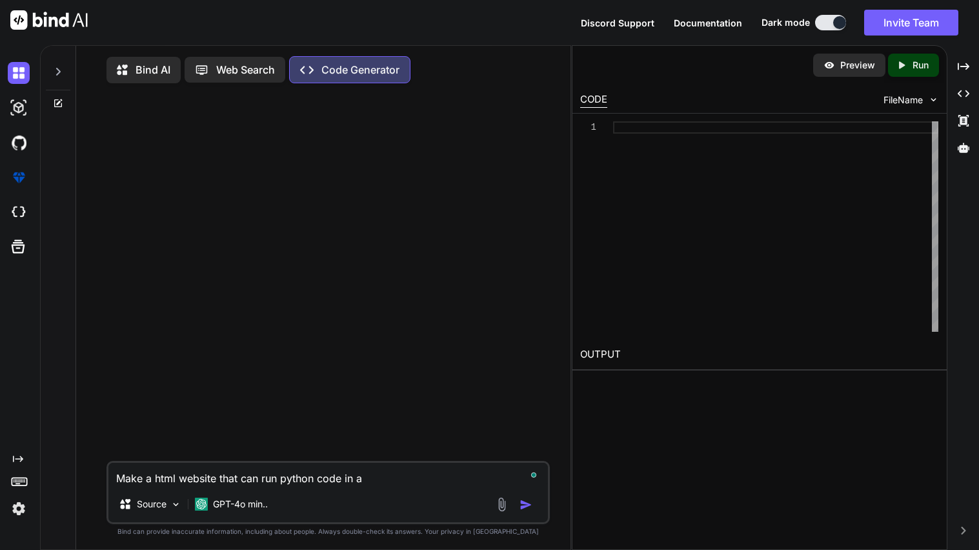
type textarea "Make a html website that can run python code in a a"
type textarea "x"
type textarea "Make a html website that can run python code in a ab"
type textarea "x"
type textarea "Make a html website that can run python code in a abo"
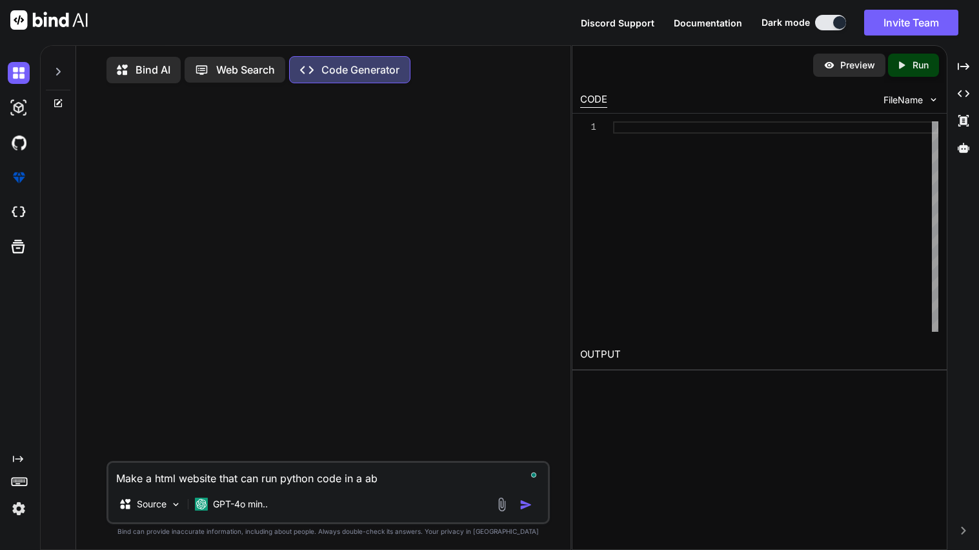
type textarea "x"
type textarea "Make a html website that can run python code in a abou"
type textarea "x"
type textarea "Make a html website that can run python code in a about"
type textarea "x"
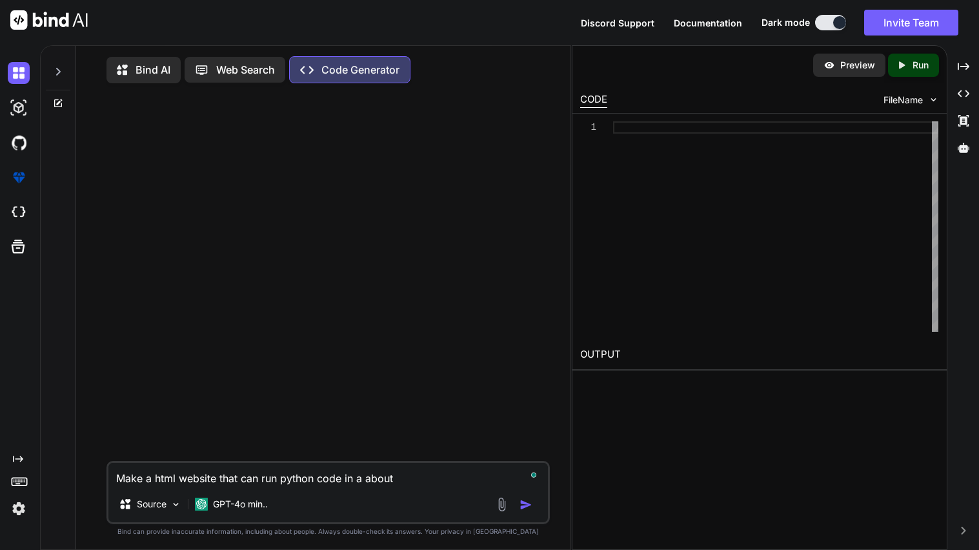
type textarea "Make a html website that can run python code in a about"
type textarea "x"
type textarea "Make a html website that can run python code in a about b"
type textarea "x"
type textarea "Make a html website that can run python code in a about bl"
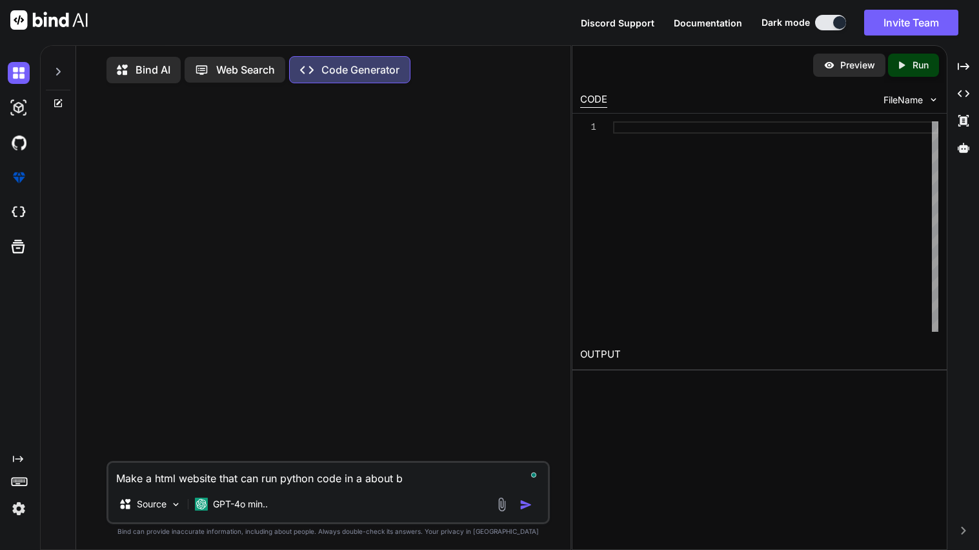
type textarea "x"
type textarea "Make a html website that can run python code in a about bla"
type textarea "x"
type textarea "Make a html website that can run python code in a about blan"
type textarea "x"
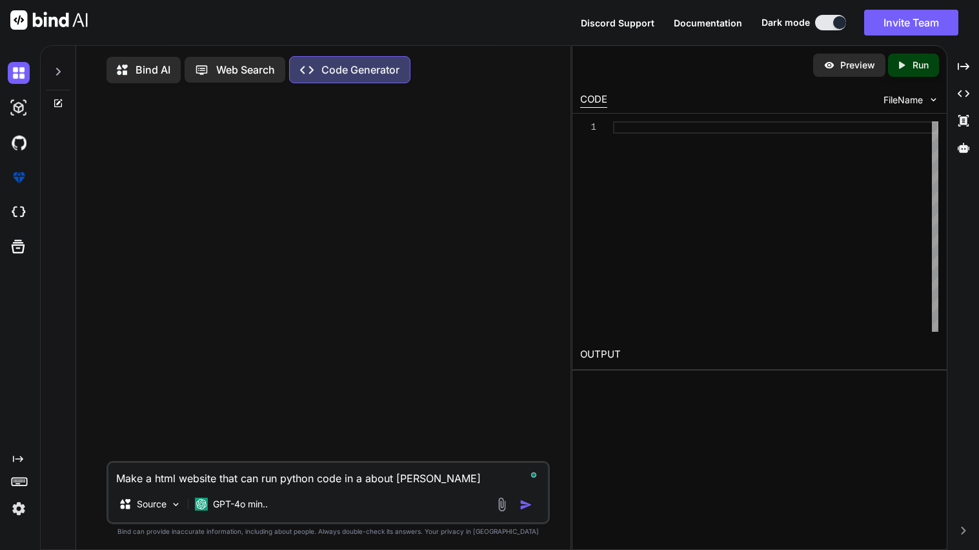
type textarea "Make a html website that can run python code in a about blank"
type textarea "x"
type textarea "Make a html website that can run python code in a about blank"
type textarea "x"
type textarea "Make a html website that can run python code in a about blank c"
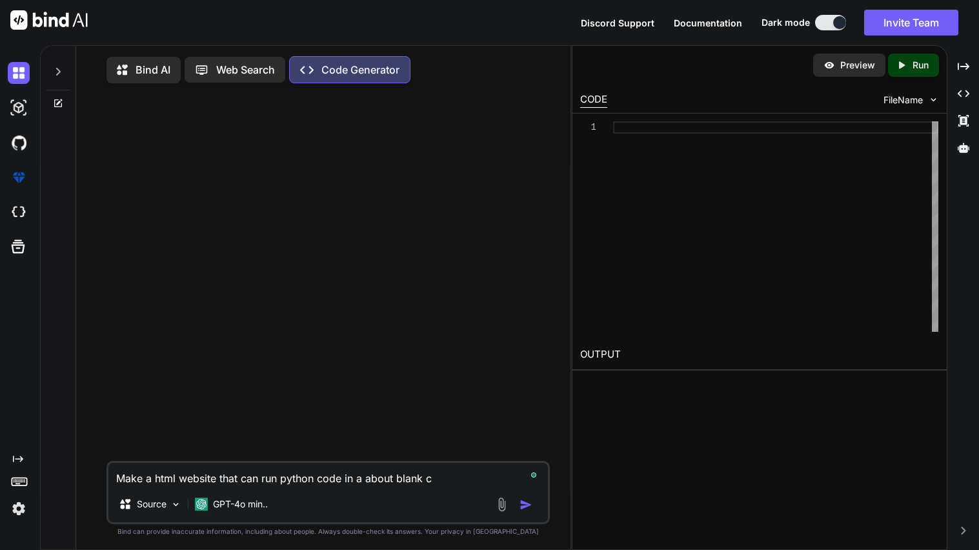
type textarea "x"
type textarea "Make a html website that can run python code in a about blank ch"
type textarea "x"
type textarea "Make a html website that can run python code in a about blank chr"
type textarea "x"
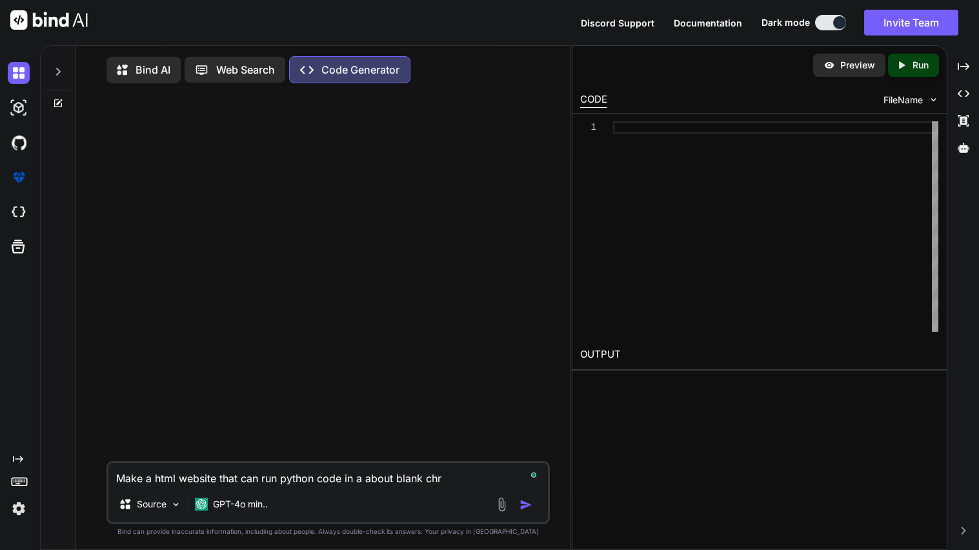
type textarea "Make a html website that can run python code in a about blank chro"
type textarea "x"
type textarea "Make a html website that can run python code in a about blank chrom"
type textarea "x"
type textarea "Make a html website that can run python code in a about blank chrome"
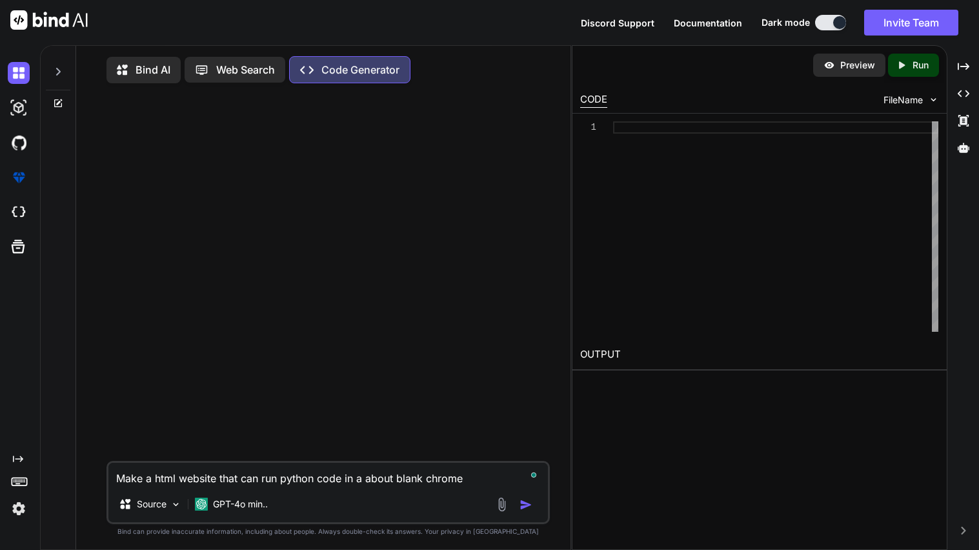
type textarea "x"
type textarea "Make a html website that can run python code in a about blank chrome"
type textarea "x"
type textarea "Make a html website that can run python code in a about blank chrome t"
type textarea "x"
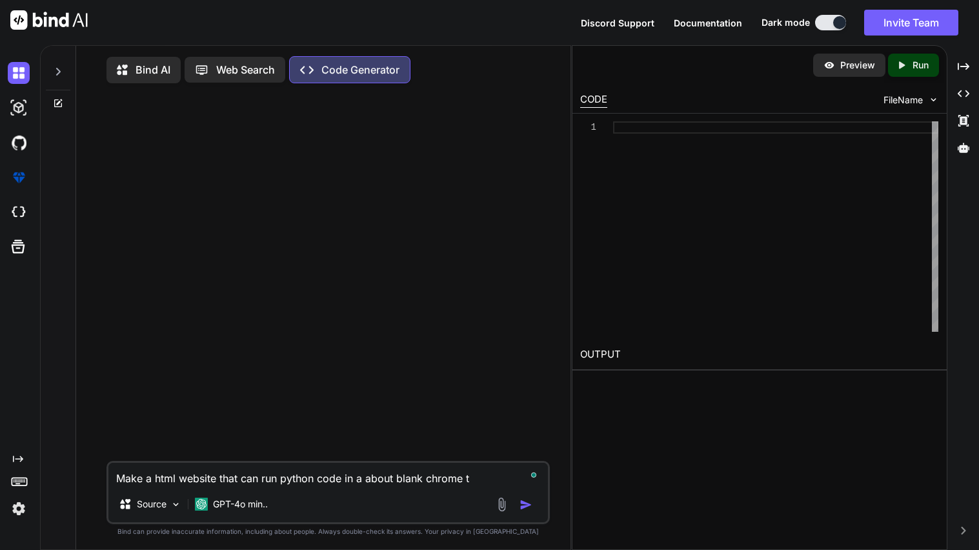
type textarea "Make a html website that can run python code in a about blank chrome ta"
type textarea "x"
type textarea "Make a html website that can run python code in a about blank chrome tab"
type textarea "x"
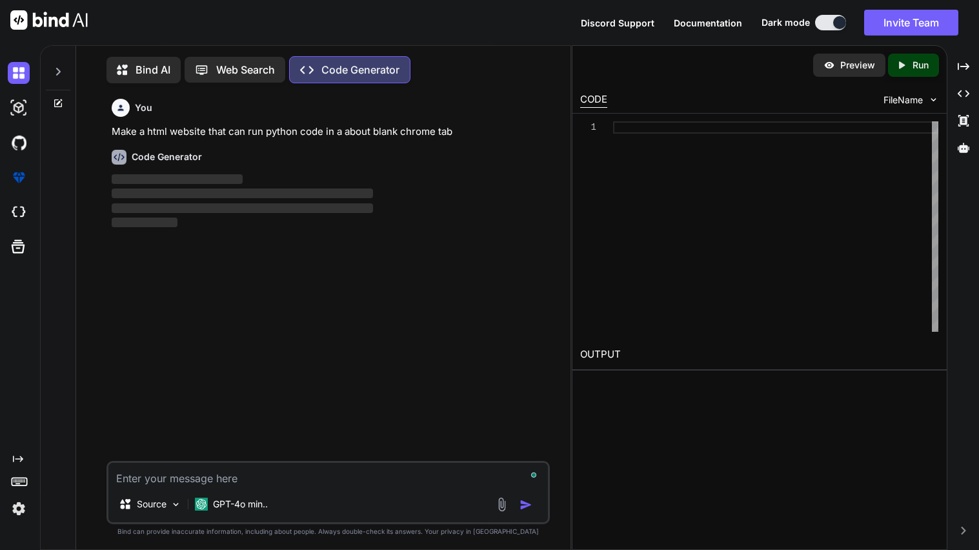
scroll to position [5, 0]
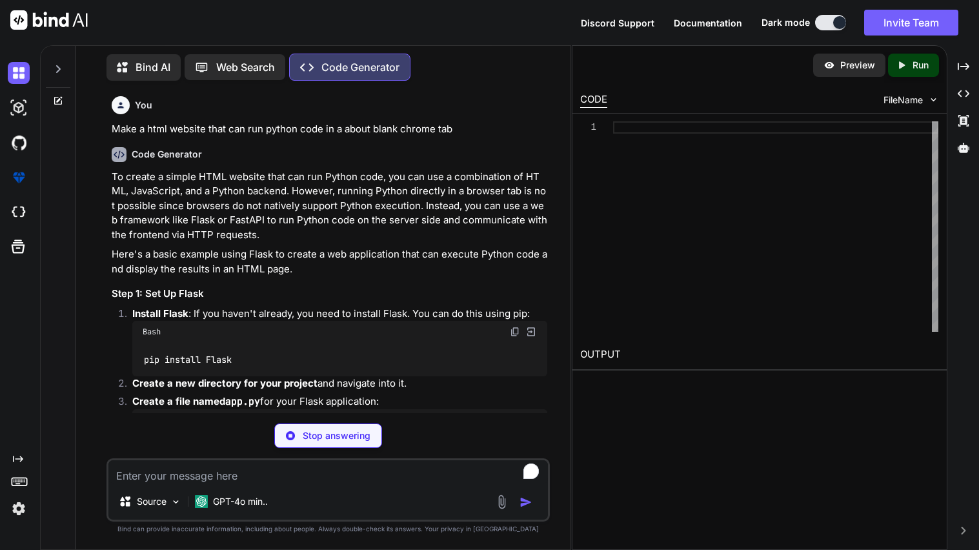
type textarea "x"
type textarea "pip install Flask"
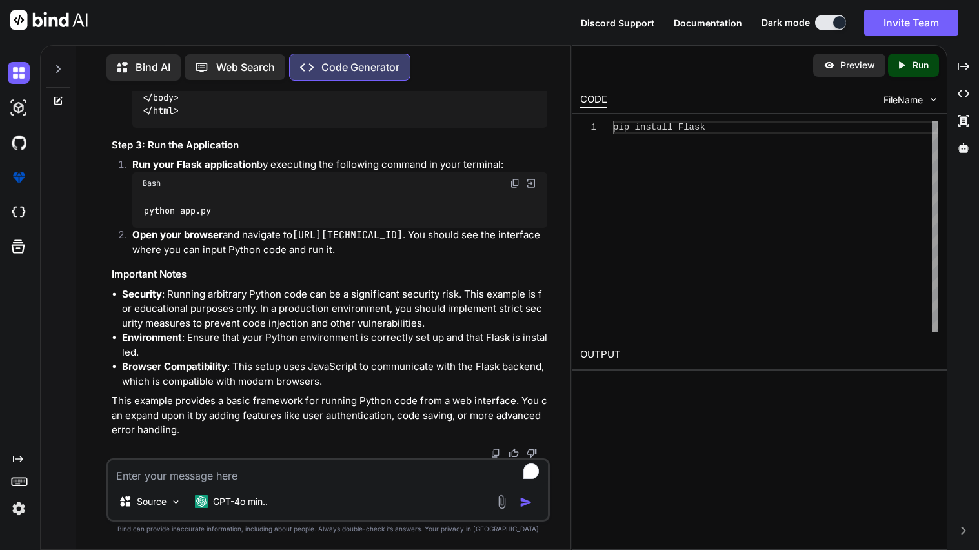
scroll to position [1124, 0]
type textarea "m"
type textarea "x"
type textarea "ma"
type textarea "x"
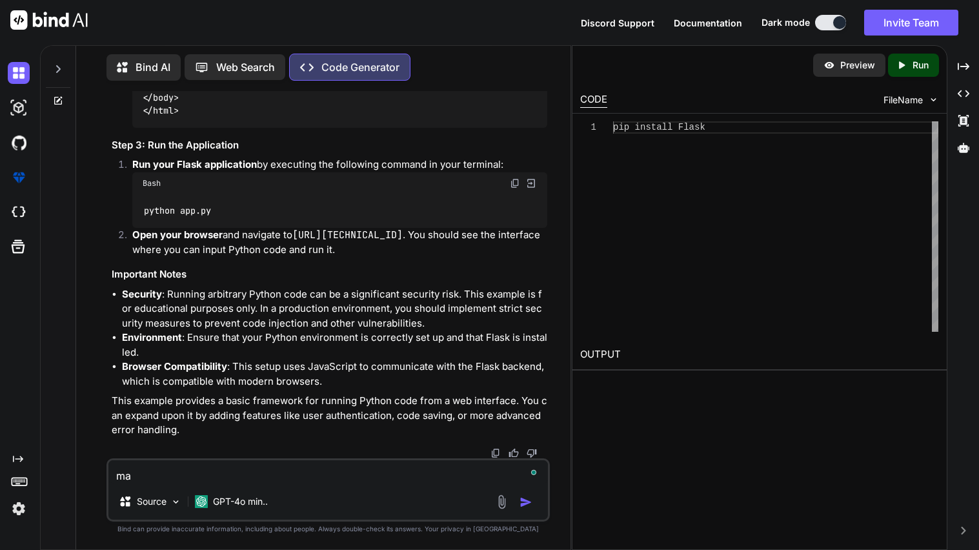
type textarea "mak"
type textarea "x"
type textarea "make"
type textarea "x"
type textarea "make"
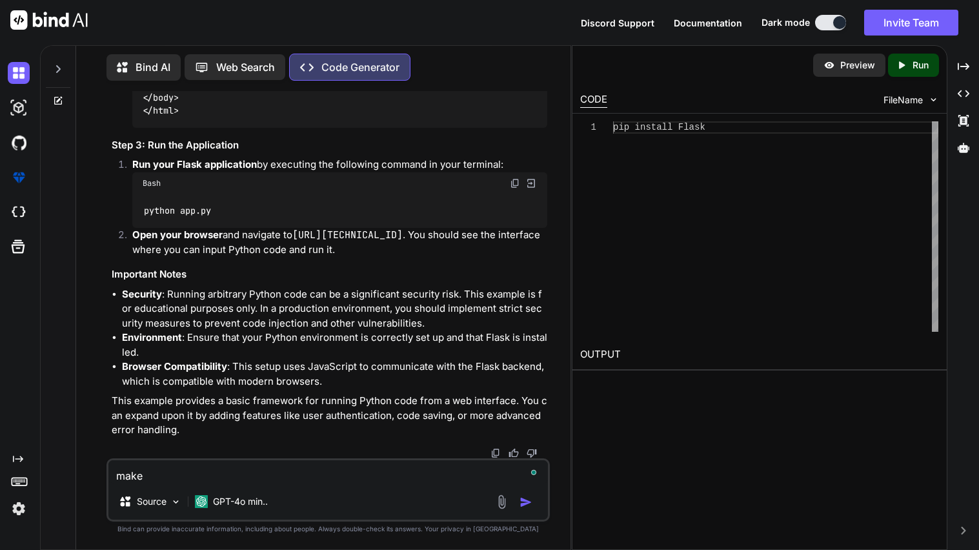
type textarea "x"
type textarea "make a"
type textarea "x"
type textarea "make a"
type textarea "x"
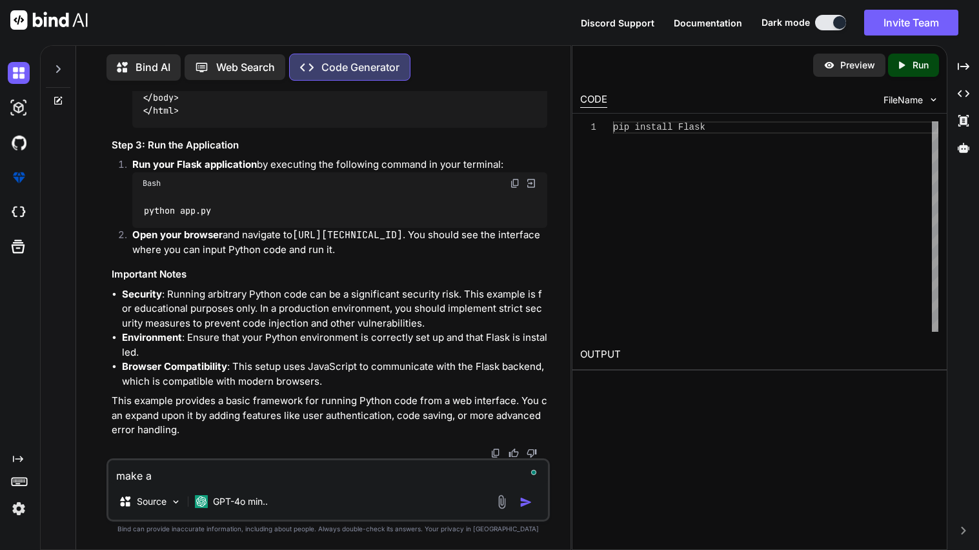
type textarea "make a h"
type textarea "x"
type textarea "make a ht"
type textarea "x"
type textarea "make a htm"
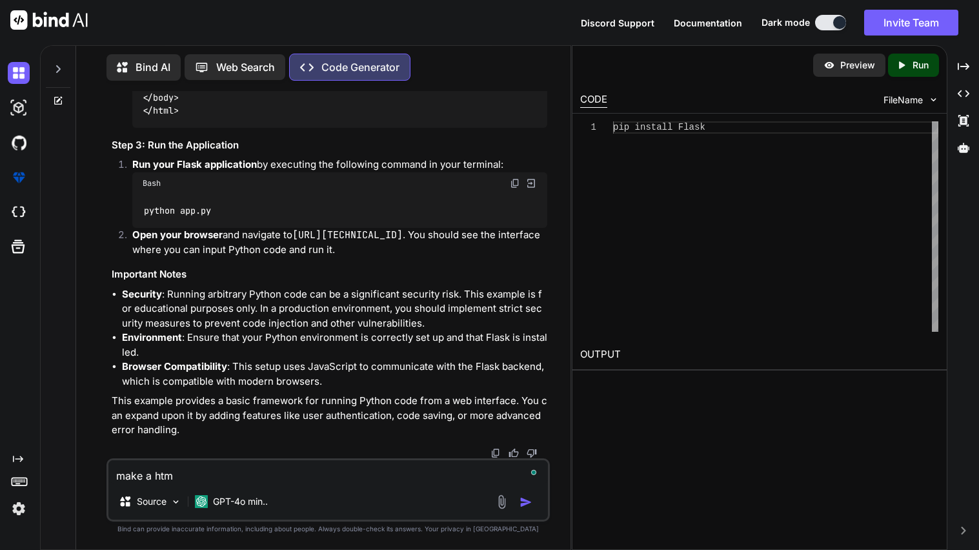
type textarea "x"
type textarea "make a html"
type textarea "x"
type textarea "make a html"
type textarea "x"
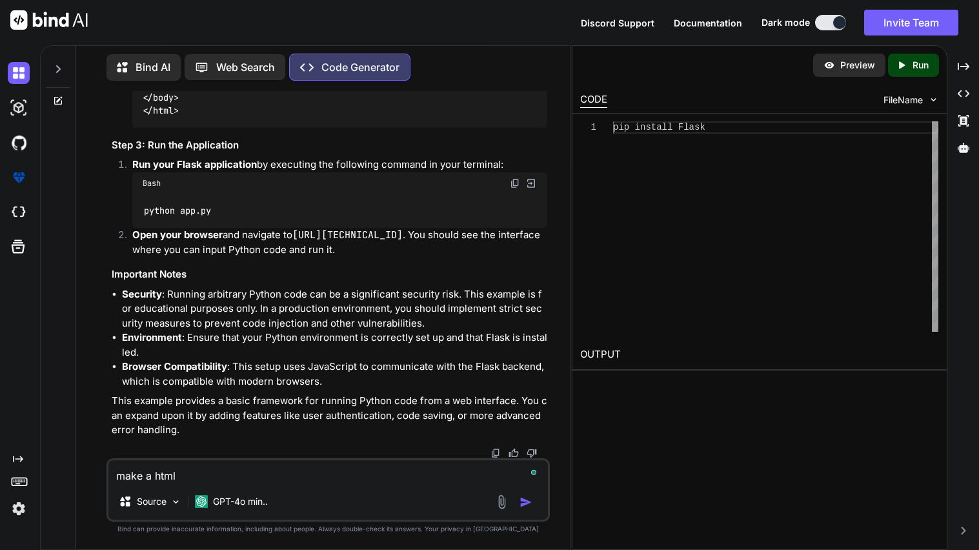
type textarea "make a html w"
type textarea "x"
type textarea "make a html we"
type textarea "x"
type textarea "make a html web"
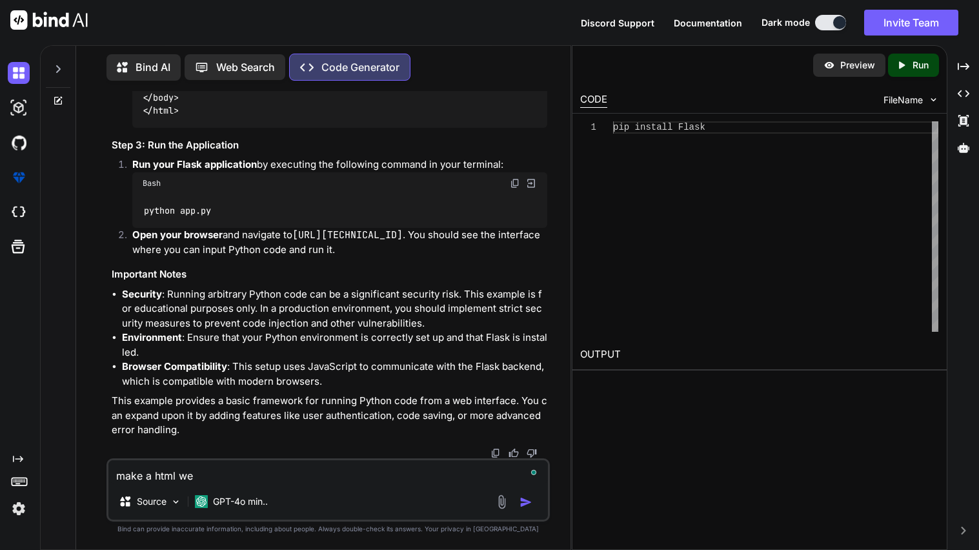
type textarea "x"
type textarea "make a html webs"
type textarea "x"
type textarea "make a html websi"
type textarea "x"
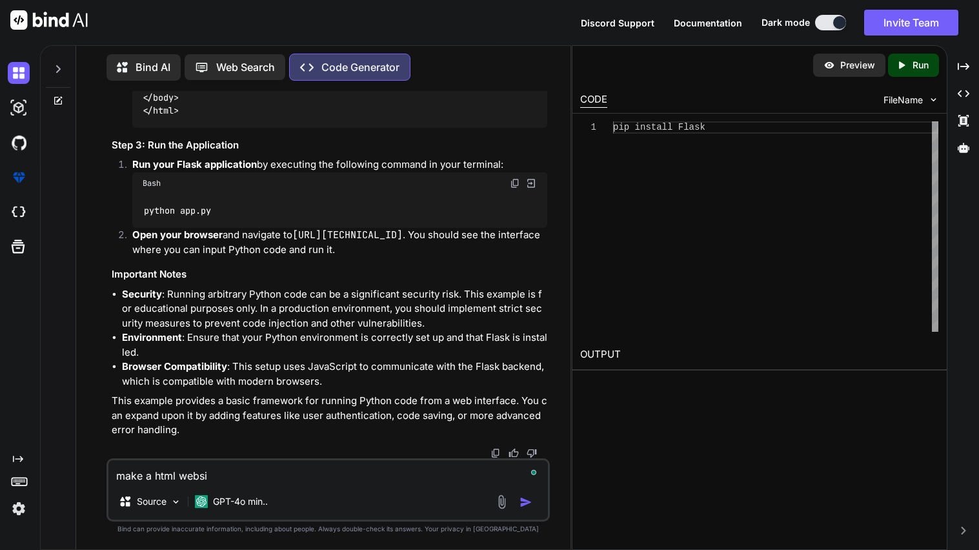
type textarea "make a html websit"
type textarea "x"
type textarea "make a html website"
type textarea "x"
type textarea "make a html website"
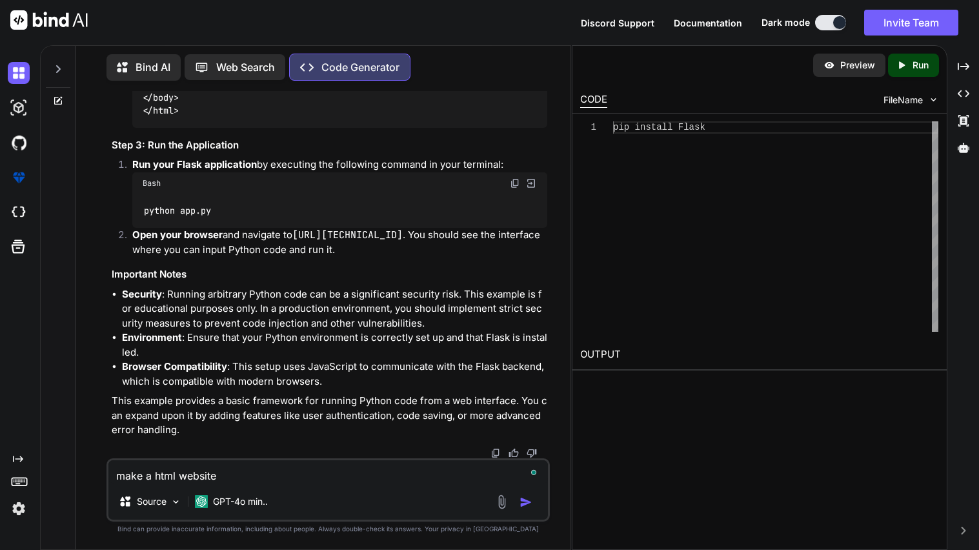
type textarea "x"
type textarea "make a html website u"
type textarea "x"
type textarea "make a html website us"
type textarea "x"
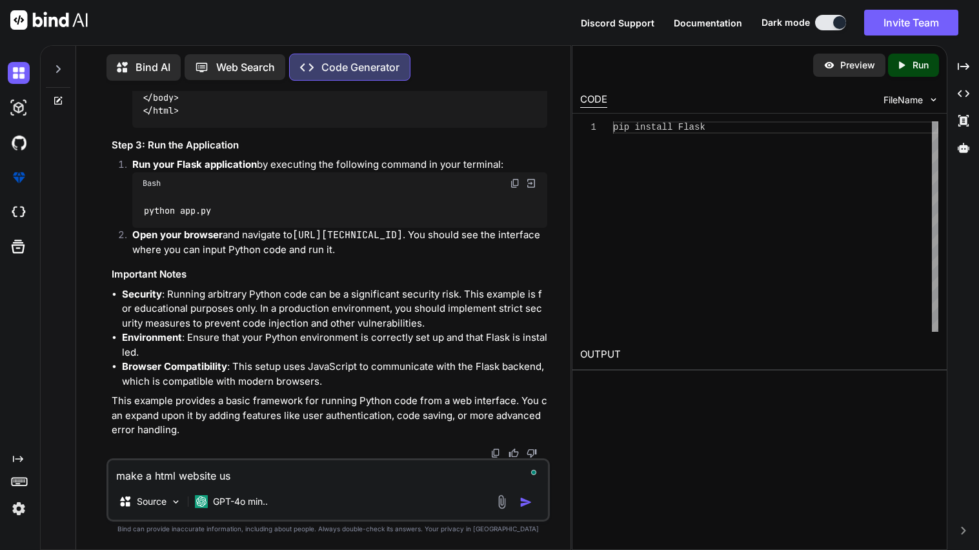
type textarea "make a html website usi"
type textarea "x"
type textarea "make a html website usin"
type textarea "x"
type textarea "make a html website using"
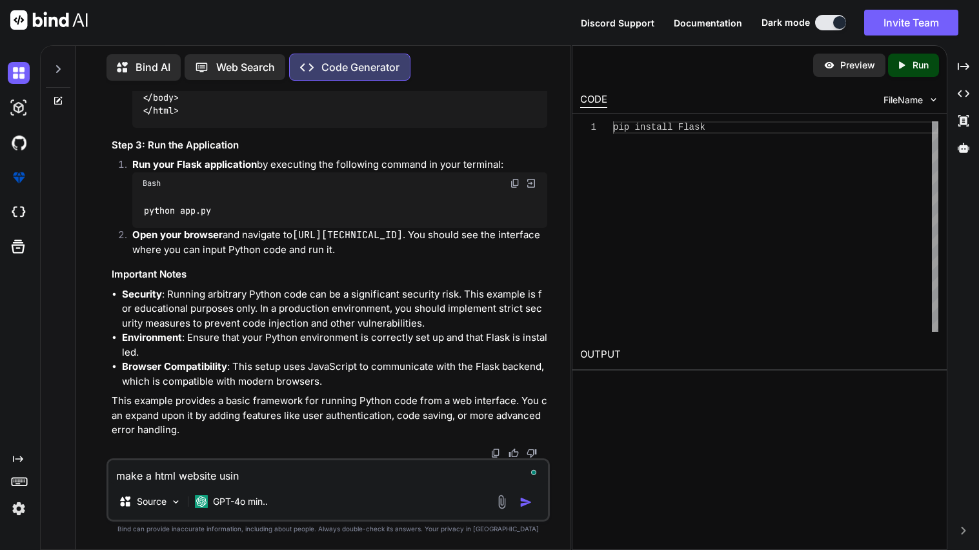
type textarea "x"
click at [387, 480] on textarea "make a html website using html css and js to run the python code in the about:b…" at bounding box center [327, 471] width 439 height 23
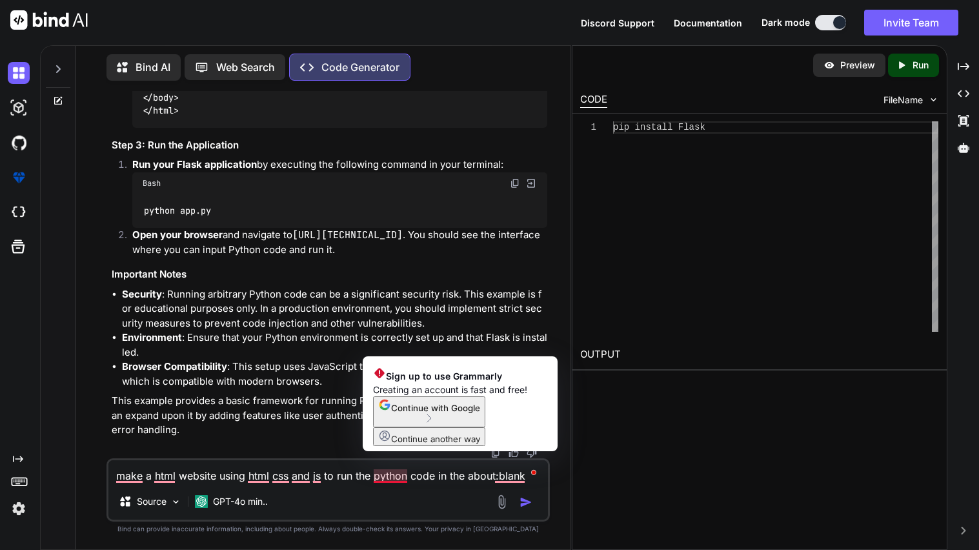
click at [301, 477] on textarea "make a html website using html css and js to run the python code in the about:b…" at bounding box center [327, 471] width 439 height 23
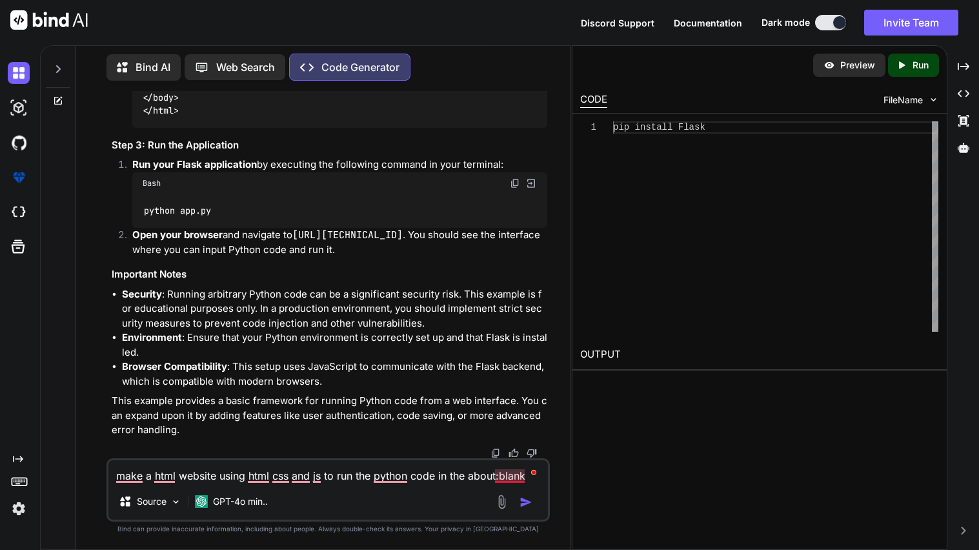
click at [524, 477] on textarea "make a html website using html css and js to run the python code in the about:b…" at bounding box center [327, 471] width 439 height 23
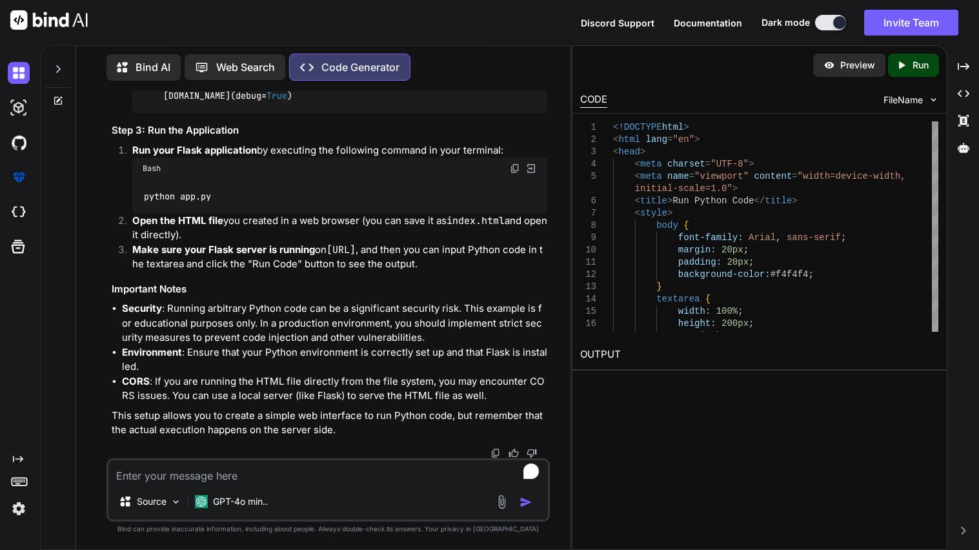
scroll to position [2971, 0]
click at [254, 460] on textarea "To enrich screen reader interactions, please activate Accessibility in Grammarl…" at bounding box center [327, 471] width 439 height 23
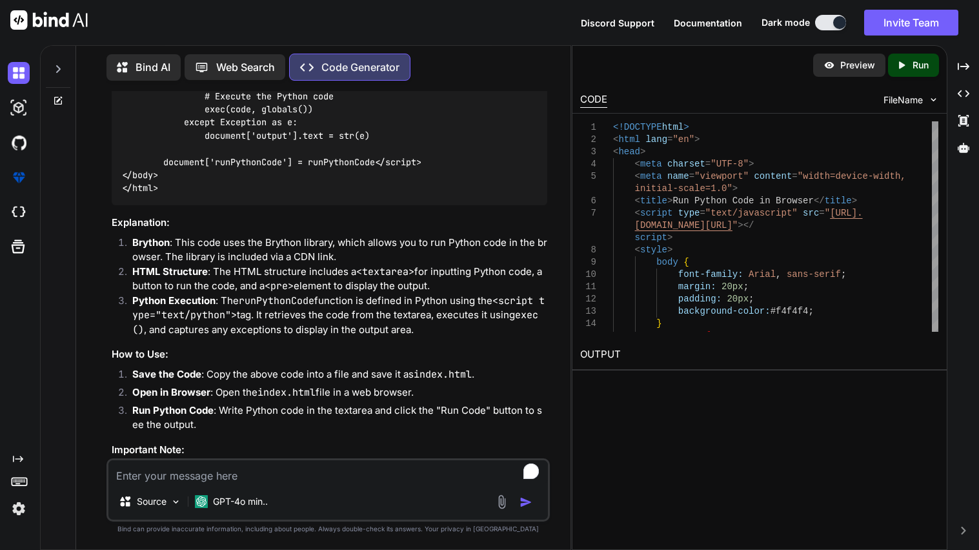
scroll to position [3307, 0]
